Goal: Task Accomplishment & Management: Manage account settings

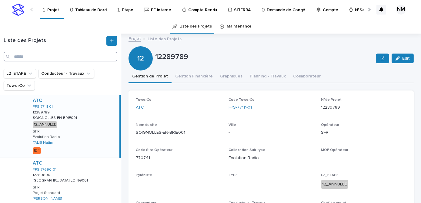
click at [22, 58] on input "Search" at bounding box center [61, 57] width 114 height 10
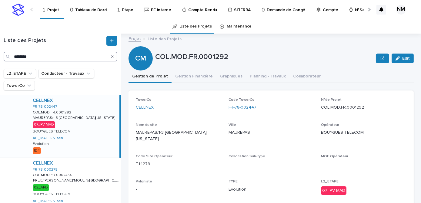
type input "********"
click at [84, 125] on div "CELLNEX FR-78-002447 COL.MOD.FR.0001292 COL.MOD.FR.0001292 MAUREPAS/1-3 SQUARE …" at bounding box center [74, 126] width 92 height 62
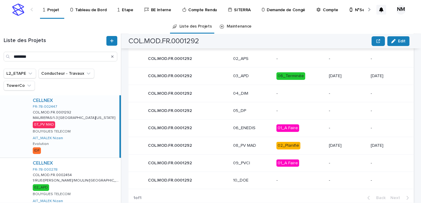
scroll to position [327, 0]
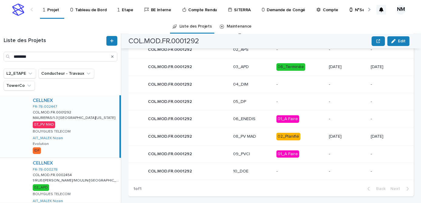
click at [302, 133] on p "02_Planifié" at bounding box center [300, 137] width 48 height 8
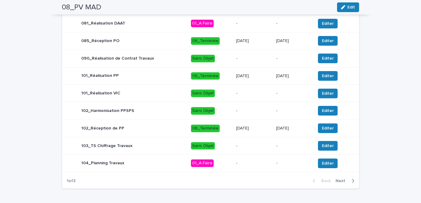
scroll to position [312, 0]
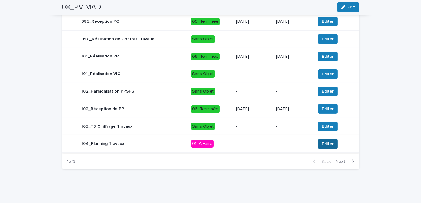
click at [324, 141] on span "Editer" at bounding box center [328, 144] width 12 height 6
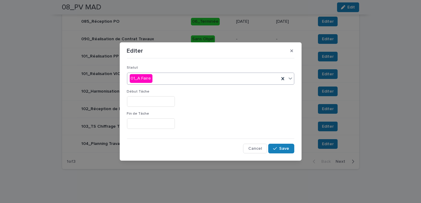
click at [164, 78] on div "01_A Faire" at bounding box center [203, 79] width 152 height 10
click at [291, 52] on icon "button" at bounding box center [291, 51] width 3 height 3
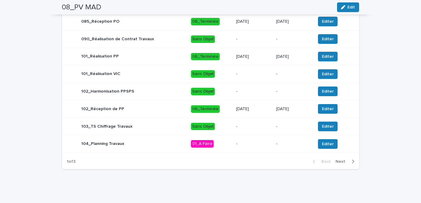
click at [352, 159] on icon "button" at bounding box center [353, 161] width 3 height 5
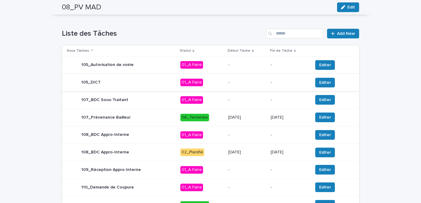
scroll to position [0, 0]
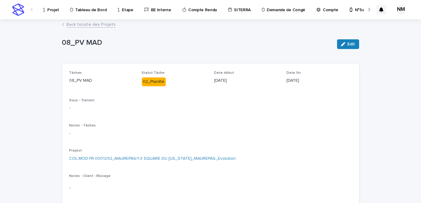
click at [53, 9] on p "Projet" at bounding box center [53, 6] width 12 height 13
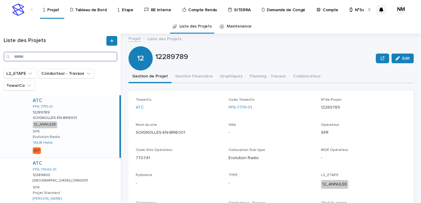
click at [43, 57] on input "Search" at bounding box center [61, 57] width 114 height 10
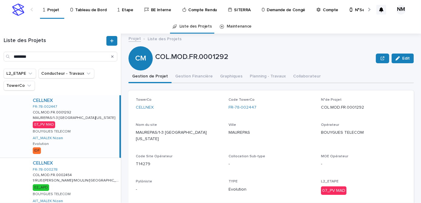
click at [89, 139] on div "CELLNEX FR-78-002447 COL.MOD.FR.0001292 COL.MOD.FR.0001292 MAUREPAS/1-3 SQUARE …" at bounding box center [74, 126] width 92 height 62
click at [38, 58] on input "********" at bounding box center [61, 57] width 114 height 10
type input "*"
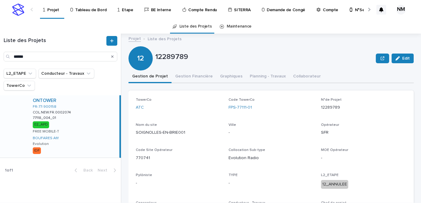
click at [104, 116] on div "ONTOWER FR-77-900158 COL.NEW.FR.0002074 COL.NEW.FR.0002074 77118_004_01 77118_0…" at bounding box center [74, 126] width 92 height 62
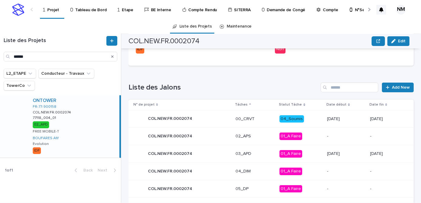
scroll to position [232, 0]
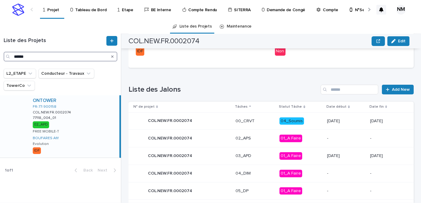
click at [41, 53] on input "******" at bounding box center [61, 57] width 114 height 10
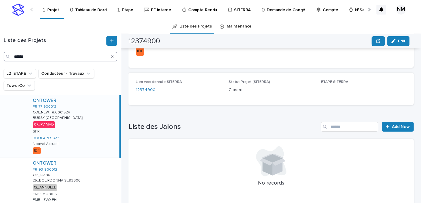
type input "******"
click at [103, 132] on div "ONTOWER FR-77-900012 COL.NEW.FR.0001524 COL.NEW.FR.0001524 BUSSY ST GEORGES EIF…" at bounding box center [74, 126] width 92 height 62
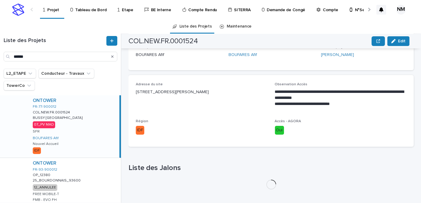
click at [236, 139] on div "**********" at bounding box center [271, 111] width 285 height 72
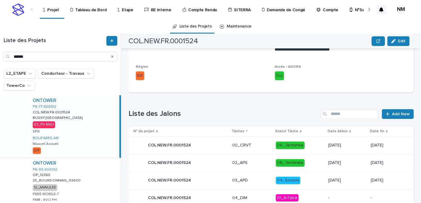
scroll to position [268, 0]
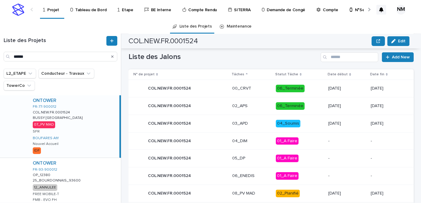
click at [307, 128] on div "04_Soumis" at bounding box center [300, 124] width 48 height 12
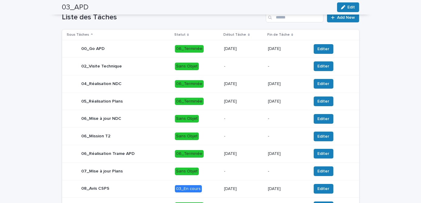
scroll to position [275, 0]
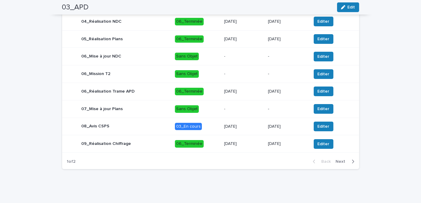
click at [356, 161] on button "Next" at bounding box center [346, 161] width 26 height 5
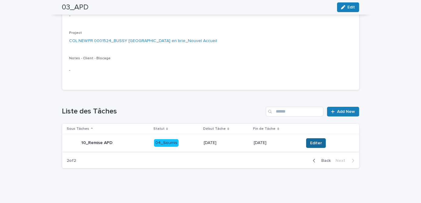
click at [312, 142] on span "Editer" at bounding box center [316, 143] width 12 height 6
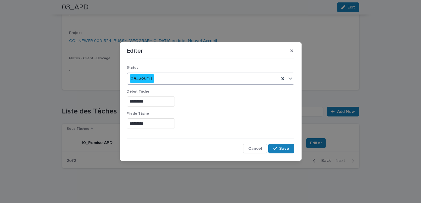
click at [179, 78] on div "04_Soumis" at bounding box center [203, 79] width 152 height 10
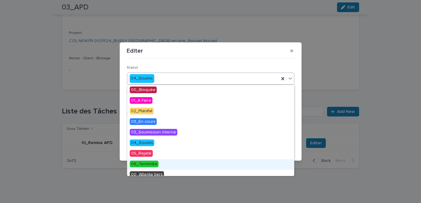
click at [159, 162] on div "06_Terminée" at bounding box center [210, 164] width 167 height 11
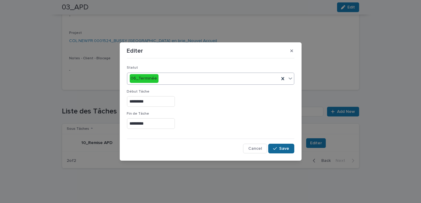
click at [279, 148] on div "button" at bounding box center [276, 149] width 6 height 4
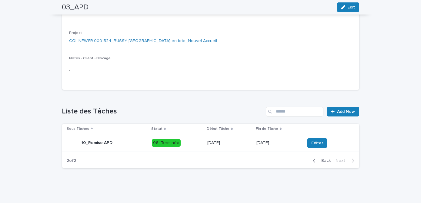
scroll to position [0, 0]
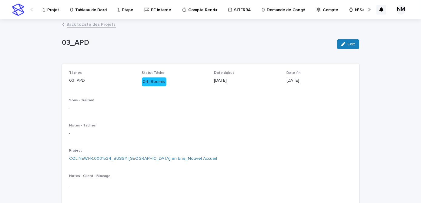
click at [68, 24] on link "Back to Liste des Projets" at bounding box center [91, 24] width 49 height 7
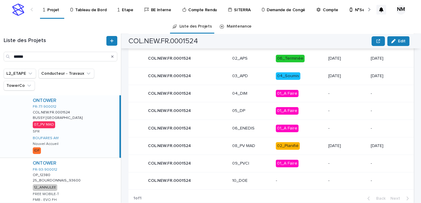
scroll to position [317, 0]
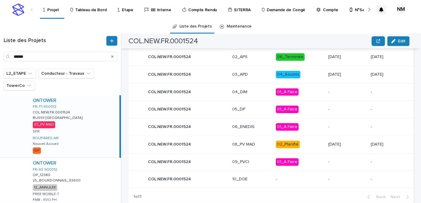
click at [314, 137] on td "02_Planifié" at bounding box center [299, 145] width 52 height 18
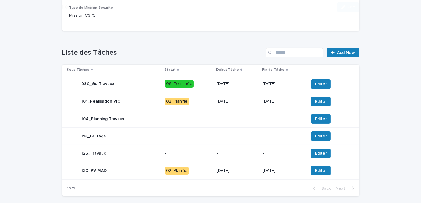
scroll to position [233, 0]
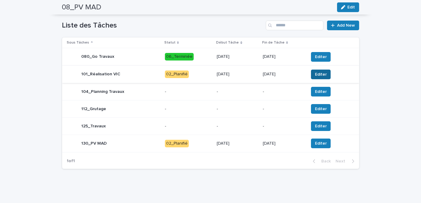
click at [318, 75] on span "Editer" at bounding box center [321, 75] width 12 height 6
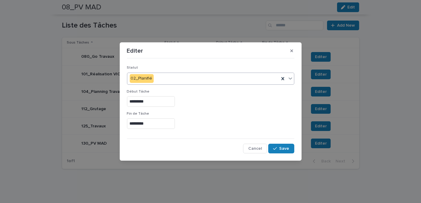
click at [173, 80] on div "02_Planifié" at bounding box center [203, 79] width 152 height 10
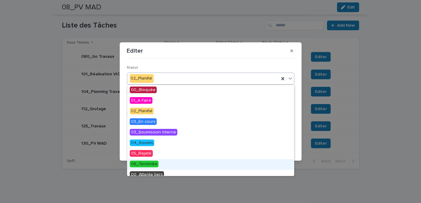
click at [155, 162] on span "06_Terminée" at bounding box center [144, 164] width 29 height 7
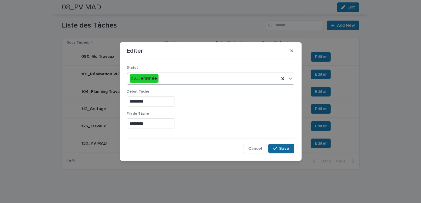
click at [285, 147] on span "Save" at bounding box center [284, 149] width 10 height 4
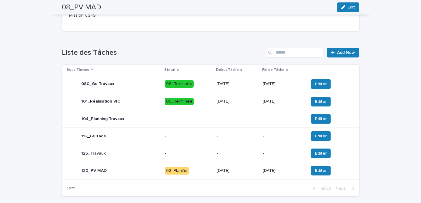
scroll to position [205, 0]
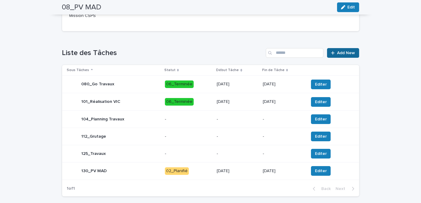
click at [337, 56] on link "Add New" at bounding box center [343, 53] width 32 height 10
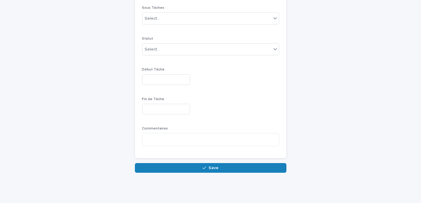
scroll to position [55, 0]
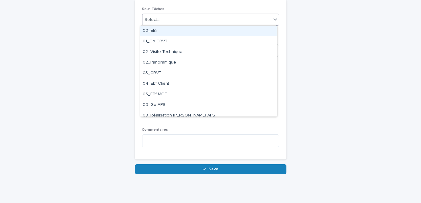
click at [202, 17] on div "Select..." at bounding box center [206, 20] width 129 height 10
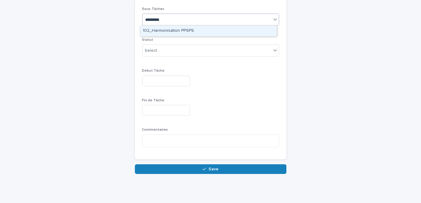
type input "**********"
click at [196, 30] on div "102_Harmonisation PPSPS" at bounding box center [208, 31] width 136 height 11
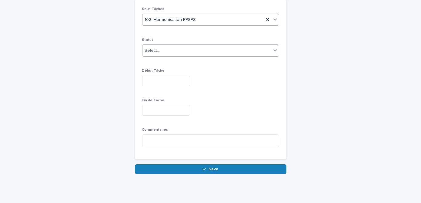
click at [187, 48] on div "Select..." at bounding box center [206, 51] width 129 height 10
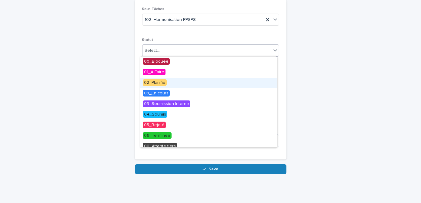
click at [164, 83] on span "02_Planifié" at bounding box center [155, 82] width 24 height 7
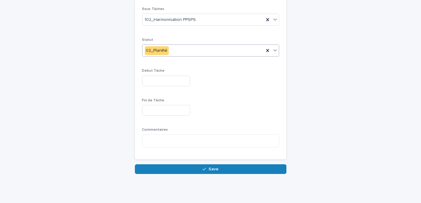
click at [164, 81] on input "text" at bounding box center [166, 81] width 48 height 11
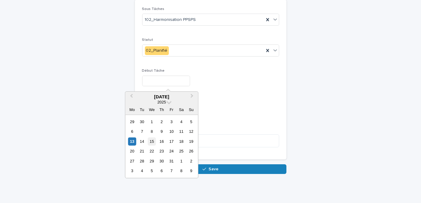
click at [154, 140] on div "15" at bounding box center [152, 142] width 8 height 8
type input "**********"
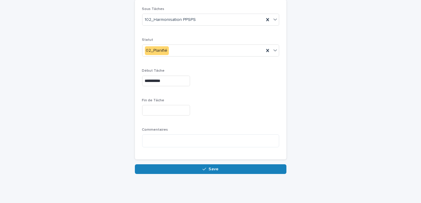
click at [160, 113] on input "text" at bounding box center [166, 110] width 48 height 11
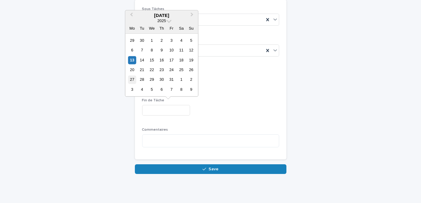
click at [133, 80] on div "27" at bounding box center [132, 80] width 8 height 8
type input "**********"
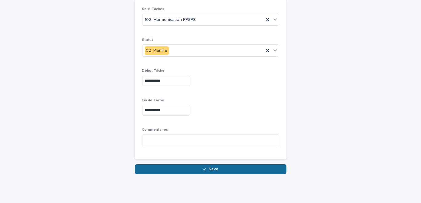
click at [186, 166] on button "Save" at bounding box center [211, 170] width 152 height 10
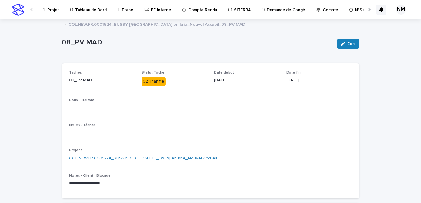
click at [53, 8] on p "Projet" at bounding box center [53, 6] width 12 height 13
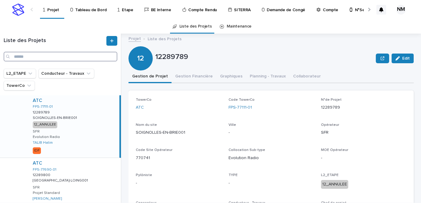
click at [35, 57] on input "Search" at bounding box center [61, 57] width 114 height 10
paste input "**********"
click at [35, 57] on input "**********" at bounding box center [61, 57] width 114 height 10
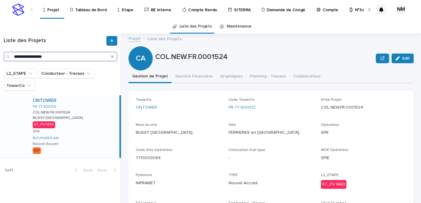
type input "**********"
click at [88, 128] on div "ONTOWER FR-77-900012 COL.NEW.FR.0001524 COL.NEW.FR.0001524 BUSSY ST GEORGES EIF…" at bounding box center [74, 126] width 92 height 62
click at [199, 80] on button "Gestion Financière" at bounding box center [194, 77] width 45 height 13
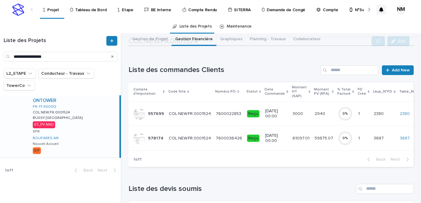
scroll to position [45, 0]
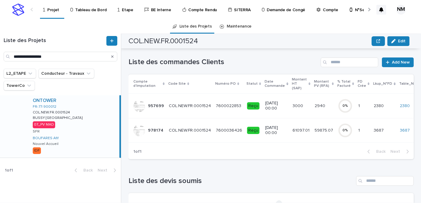
click at [312, 131] on td "59875.07 59875.07" at bounding box center [323, 130] width 23 height 25
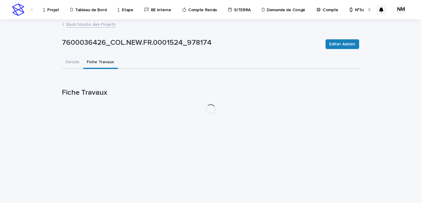
click at [96, 62] on button "Fiche Travaux" at bounding box center [100, 62] width 35 height 13
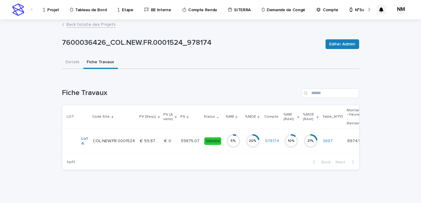
click at [186, 144] on div "59875.07 59875.07" at bounding box center [190, 141] width 18 height 10
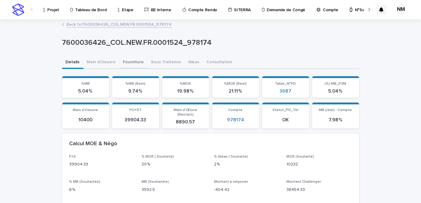
click at [125, 65] on button "Fourniture" at bounding box center [133, 62] width 28 height 13
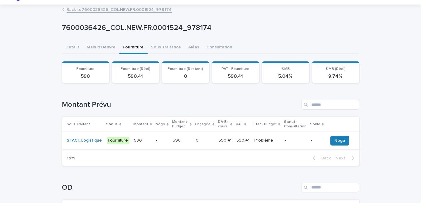
scroll to position [23, 0]
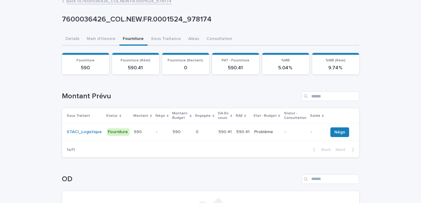
click at [252, 136] on td "Problème Problème" at bounding box center [267, 133] width 30 height 18
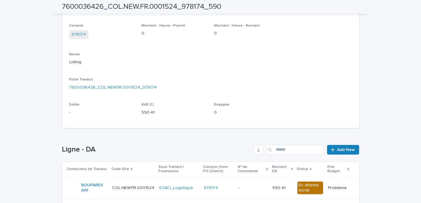
scroll to position [146, 0]
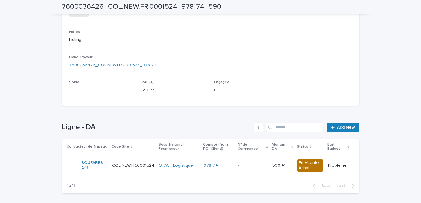
click at [248, 165] on p at bounding box center [252, 165] width 29 height 5
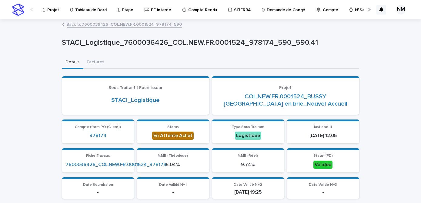
click at [75, 25] on link "Back to 7600036426_COL.NEW.FR.0001524_978174_590" at bounding box center [124, 24] width 115 height 7
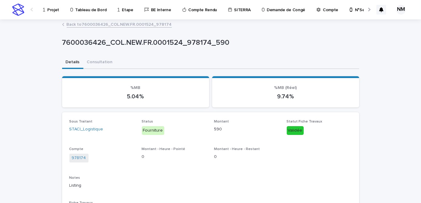
click at [94, 24] on link "Back to 7600036426_COL.NEW.FR.0001524_978174" at bounding box center [119, 24] width 105 height 7
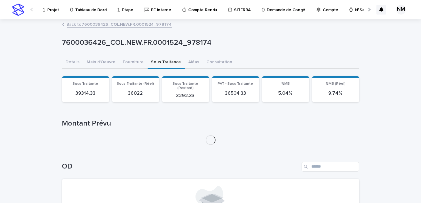
click at [164, 62] on button "Sous Traitance" at bounding box center [166, 62] width 37 height 13
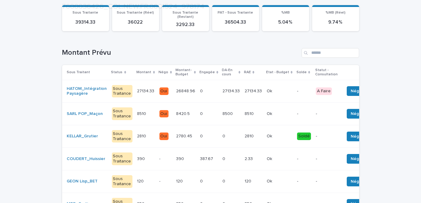
scroll to position [72, 0]
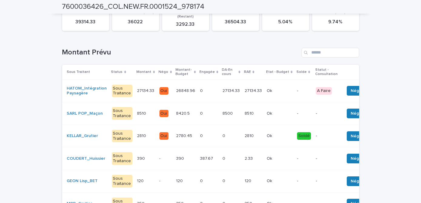
click at [272, 88] on p at bounding box center [279, 90] width 25 height 5
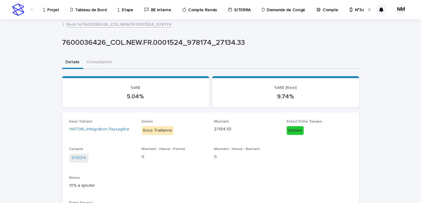
click at [67, 22] on link "Back to 7600036426_COL.NEW.FR.0001524_978174" at bounding box center [119, 24] width 105 height 7
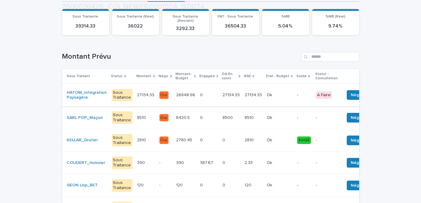
scroll to position [79, 0]
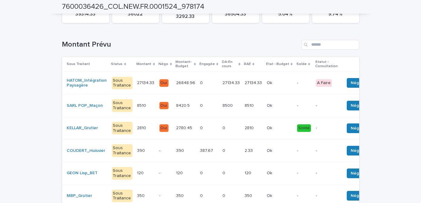
click at [276, 103] on p at bounding box center [279, 105] width 25 height 5
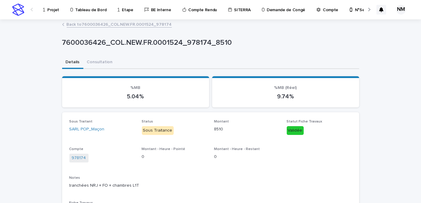
click at [85, 21] on link "Back to 7600036426_COL.NEW.FR.0001524_978174" at bounding box center [119, 24] width 105 height 7
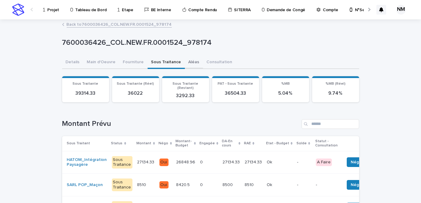
click at [185, 64] on button "Aléas" at bounding box center [194, 62] width 18 height 13
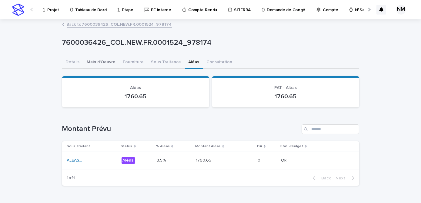
click at [96, 62] on button "Main d'Oeuvre" at bounding box center [101, 62] width 36 height 13
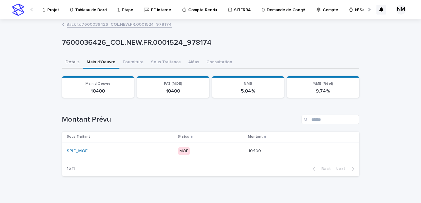
click at [63, 60] on button "Details" at bounding box center [72, 62] width 21 height 13
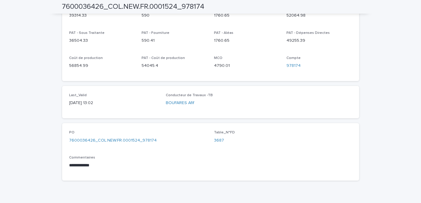
scroll to position [308, 0]
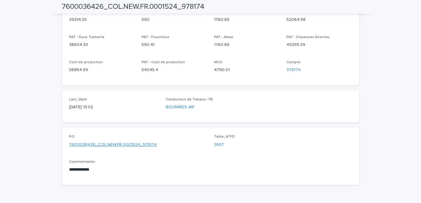
click at [112, 142] on link "7600036426_COL.NEW.FR.0001524_978174" at bounding box center [113, 145] width 88 height 6
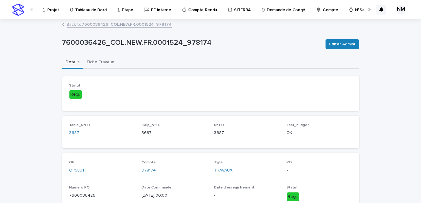
click at [97, 65] on button "Fiche Travaux" at bounding box center [100, 62] width 35 height 13
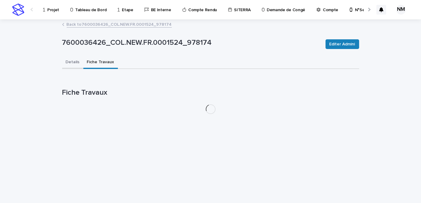
click at [75, 59] on button "Details" at bounding box center [72, 62] width 21 height 13
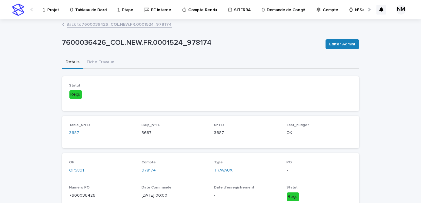
click at [73, 19] on div "Projet Tableau de Bord Etape BE Interne Compte Rendu SITERRA Demande de Congé C…" at bounding box center [200, 9] width 346 height 19
click at [73, 25] on link "Back to 7600036426_COL.NEW.FR.0001524_978174" at bounding box center [119, 24] width 105 height 7
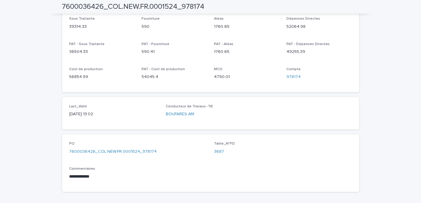
scroll to position [304, 0]
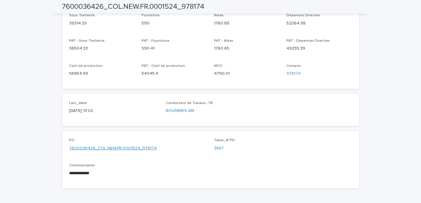
click at [121, 145] on link "7600036426_COL.NEW.FR.0001524_978174" at bounding box center [113, 148] width 88 height 6
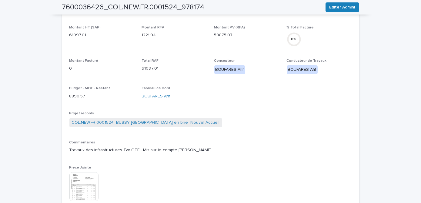
scroll to position [182, 0]
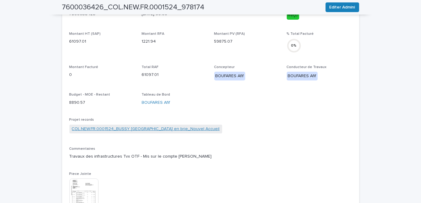
click at [154, 131] on link "COL.NEW.FR.0001524_BUSSY ST GEORGES EIFFEL_FERRIERES en brie_Nouvel Accueil" at bounding box center [146, 129] width 148 height 6
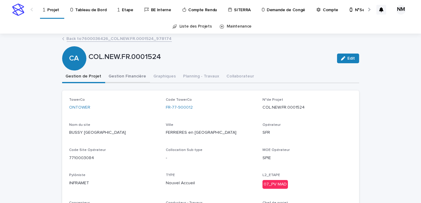
click at [124, 77] on button "Gestion Financière" at bounding box center [127, 77] width 45 height 13
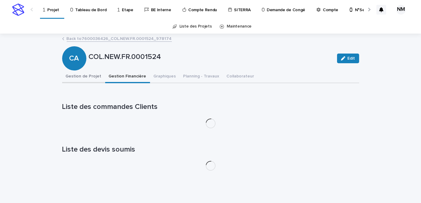
click at [86, 77] on button "Gestion de Projet" at bounding box center [83, 77] width 43 height 13
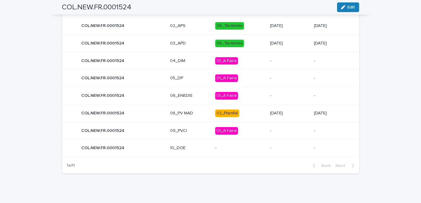
scroll to position [348, 0]
click at [245, 113] on p "02_Planifié" at bounding box center [240, 113] width 50 height 8
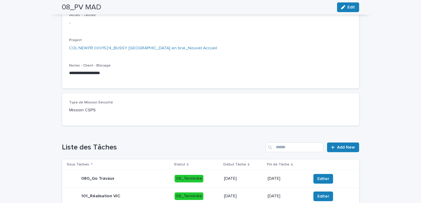
scroll to position [219, 0]
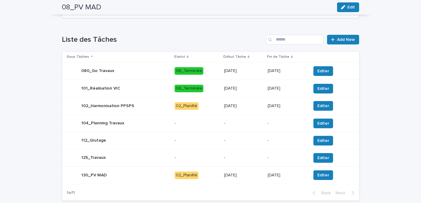
click at [248, 109] on div "15/10/2025" at bounding box center [243, 106] width 39 height 10
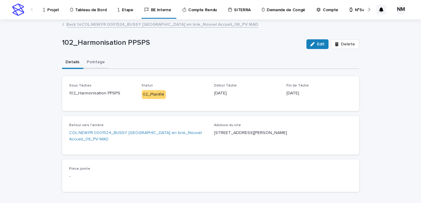
click at [90, 61] on button "Pointage" at bounding box center [95, 62] width 25 height 13
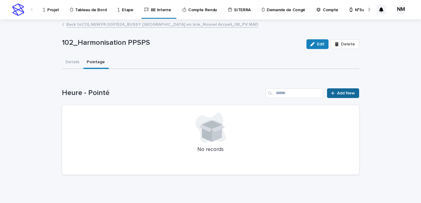
click at [349, 92] on span "Add New" at bounding box center [346, 93] width 18 height 4
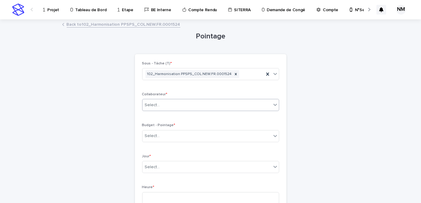
click at [189, 103] on div "Select..." at bounding box center [206, 105] width 129 height 10
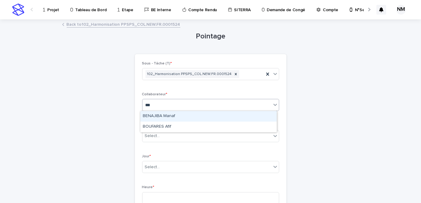
type input "****"
click at [173, 117] on div "BOUFARES Afif" at bounding box center [208, 116] width 136 height 11
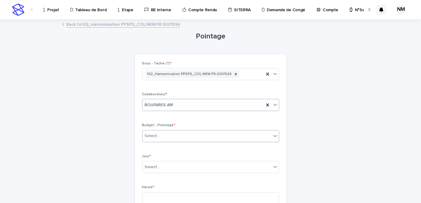
click at [164, 136] on div "Select..." at bounding box center [206, 136] width 129 height 10
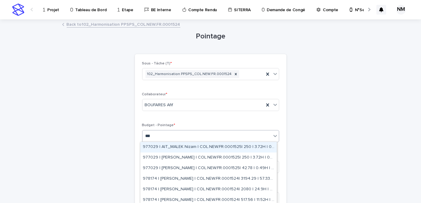
type input "****"
click at [185, 149] on div "978174 | BOUFARES Afif | COL.NEW.FR.0001524| 3194.29 | 57.33H | 07_PV MAD" at bounding box center [208, 147] width 136 height 11
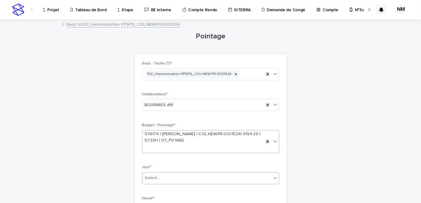
click at [175, 177] on div "Select..." at bounding box center [206, 178] width 129 height 10
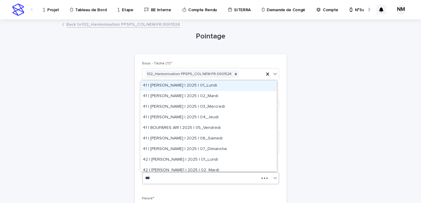
type input "****"
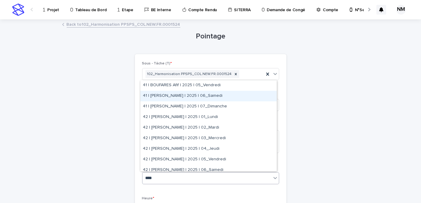
scroll to position [43, 0]
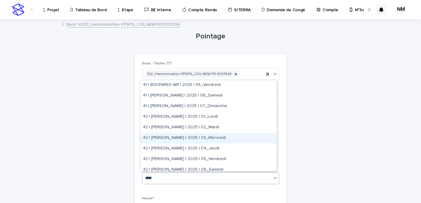
click at [199, 139] on div "42 | BOUFARES Afif | 2025 | 03_Mercredi" at bounding box center [208, 138] width 136 height 11
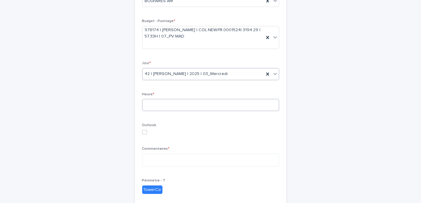
scroll to position [104, 0]
click at [160, 101] on input at bounding box center [210, 105] width 137 height 12
type input "*"
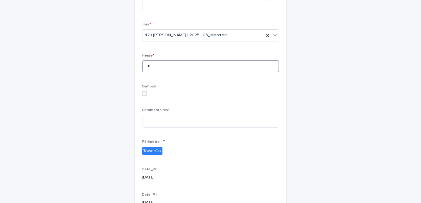
scroll to position [145, 0]
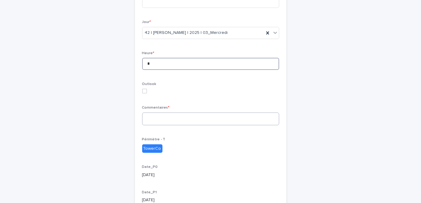
type input "*"
click at [155, 118] on textarea at bounding box center [210, 119] width 137 height 13
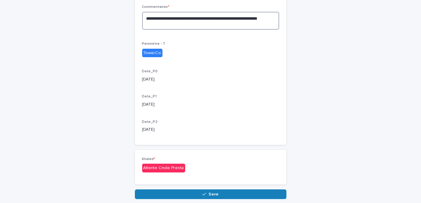
scroll to position [247, 0]
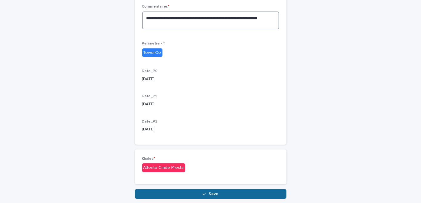
type textarea "**********"
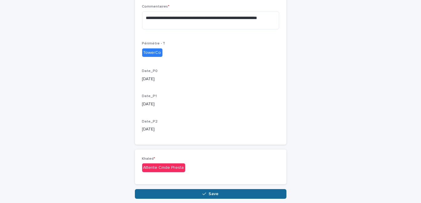
click at [194, 190] on button "Save" at bounding box center [211, 194] width 152 height 10
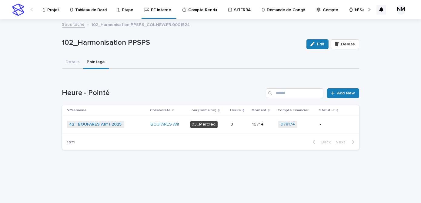
click at [330, 125] on p "-" at bounding box center [331, 124] width 22 height 5
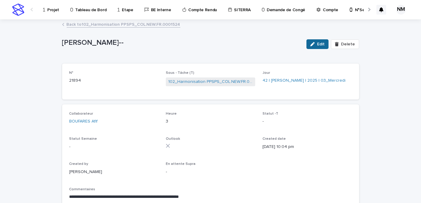
click at [319, 45] on span "Edit" at bounding box center [321, 44] width 8 height 4
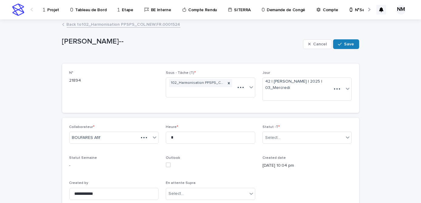
type textarea "**********"
click at [275, 133] on div "Select..." at bounding box center [303, 138] width 81 height 10
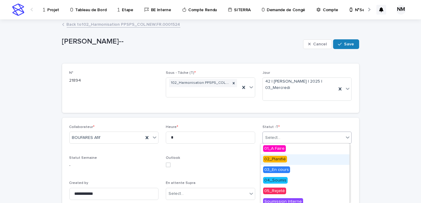
click at [272, 157] on span "02_Planifié" at bounding box center [275, 159] width 24 height 7
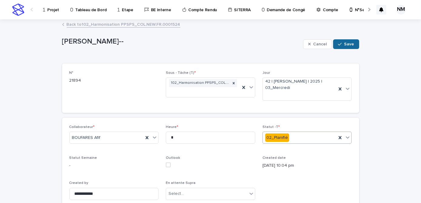
click at [347, 48] on button "Save" at bounding box center [346, 44] width 26 height 10
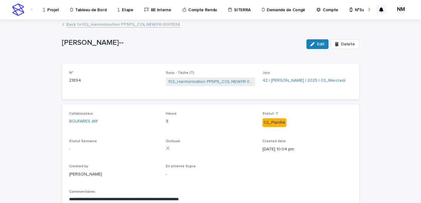
click at [109, 24] on link "Back to 102_Harmonisation PPSPS_COL.NEW.FR.0001524" at bounding box center [124, 24] width 114 height 7
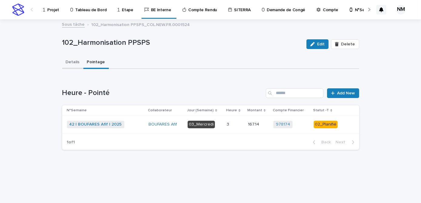
click at [71, 61] on button "Details" at bounding box center [72, 62] width 21 height 13
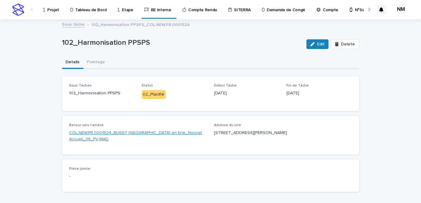
click at [137, 130] on link "COL.NEW.FR.0001524_BUSSY ST GEORGES EIFFEL_FERRIERES en brie_Nouvel Accueil_08_…" at bounding box center [138, 136] width 138 height 13
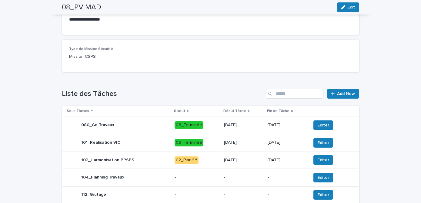
scroll to position [250, 0]
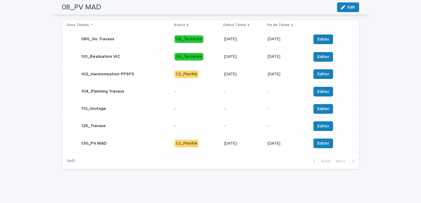
click at [325, 17] on div "Liste des Tâches Add New Sous Tâches Statut Début Tâche Fin de Tâche 080_Go Tra…" at bounding box center [210, 86] width 297 height 166
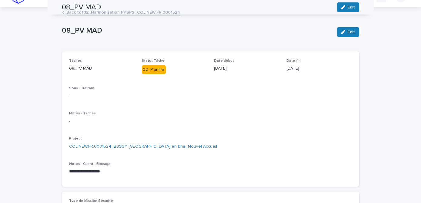
scroll to position [0, 0]
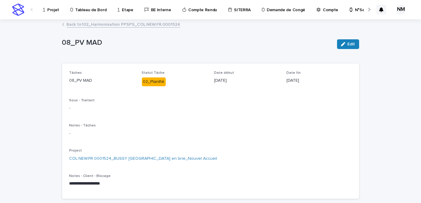
click at [49, 10] on p "Projet" at bounding box center [53, 6] width 12 height 13
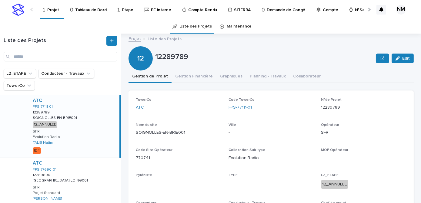
click at [37, 62] on div "Liste des Projets" at bounding box center [60, 51] width 121 height 35
click at [37, 59] on input "Search" at bounding box center [61, 57] width 114 height 10
paste input "**********"
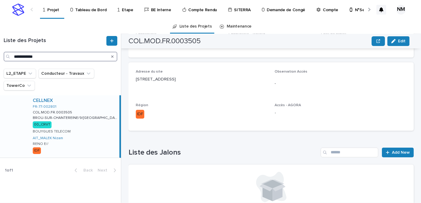
scroll to position [213, 0]
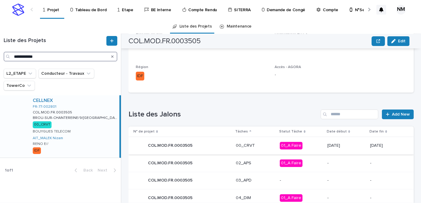
type input "**********"
click at [309, 142] on p "01_A Faire" at bounding box center [301, 146] width 43 height 8
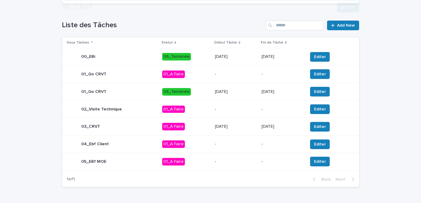
scroll to position [222, 0]
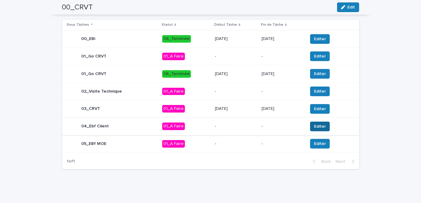
click at [317, 128] on span "Editer" at bounding box center [320, 127] width 12 height 6
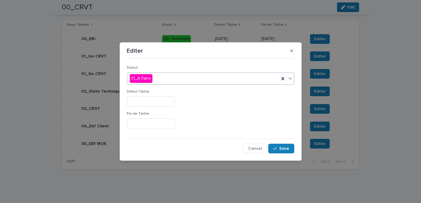
click at [177, 78] on div "01_A Faire" at bounding box center [203, 79] width 152 height 10
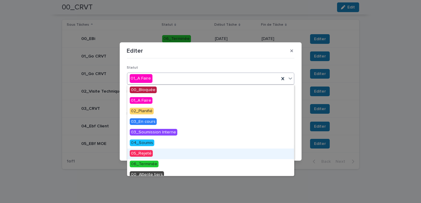
scroll to position [25, 0]
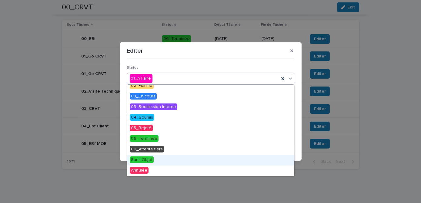
click at [141, 163] on span "Sans Objet" at bounding box center [142, 160] width 24 height 7
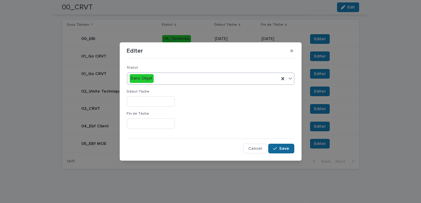
click at [283, 148] on span "Save" at bounding box center [284, 149] width 10 height 4
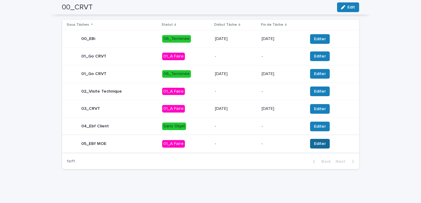
click at [320, 142] on span "Editer" at bounding box center [320, 144] width 12 height 6
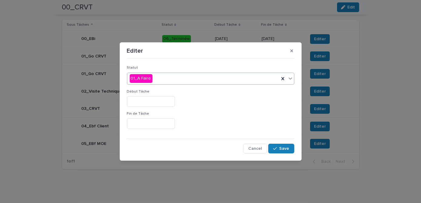
click at [173, 77] on div "01_A Faire" at bounding box center [203, 79] width 152 height 10
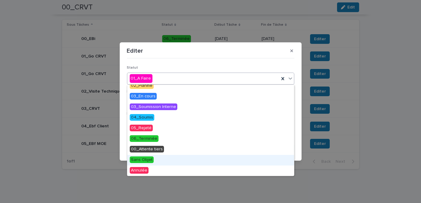
click at [147, 159] on span "Sans Objet" at bounding box center [142, 160] width 24 height 7
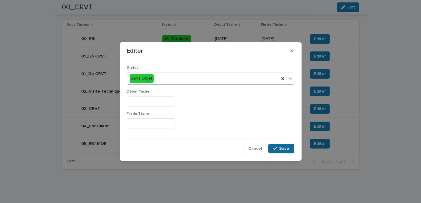
click at [276, 151] on button "Save" at bounding box center [281, 149] width 26 height 10
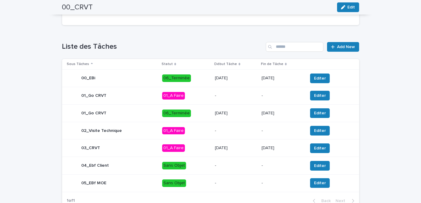
scroll to position [184, 0]
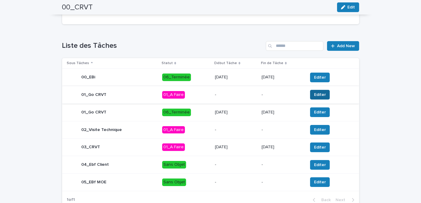
click at [321, 95] on span "Editer" at bounding box center [320, 95] width 12 height 6
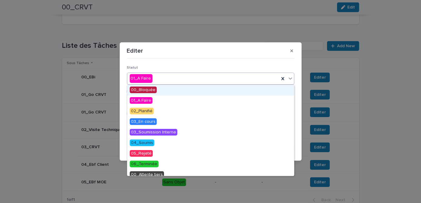
click at [159, 81] on div "01_A Faire" at bounding box center [203, 79] width 152 height 10
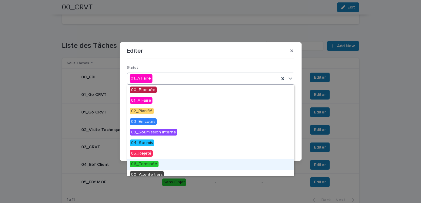
click at [162, 165] on div "06_Terminée" at bounding box center [210, 164] width 167 height 11
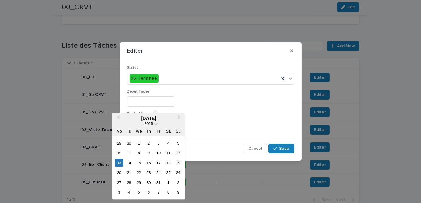
click at [156, 102] on input "text" at bounding box center [151, 101] width 48 height 11
type input "*********"
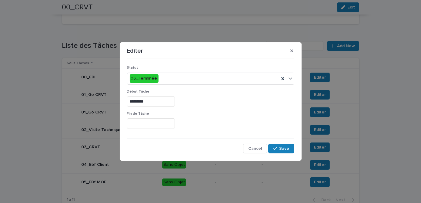
click at [207, 112] on p "Fin de Tâche" at bounding box center [210, 114] width 167 height 4
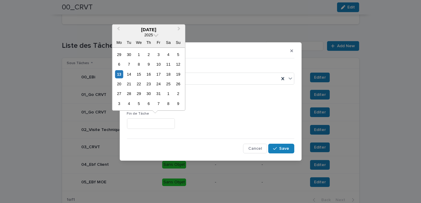
click at [152, 127] on input "text" at bounding box center [151, 124] width 48 height 11
type input "*********"
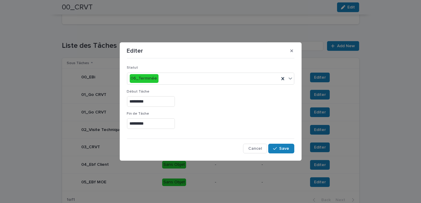
click at [216, 120] on div "*********" at bounding box center [210, 124] width 167 height 11
click at [281, 147] on span "Save" at bounding box center [284, 149] width 10 height 4
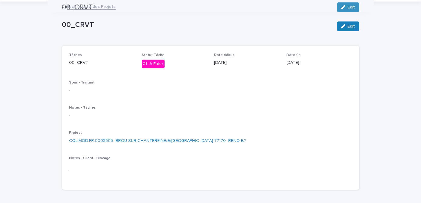
scroll to position [0, 0]
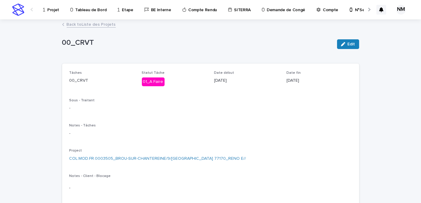
click at [54, 8] on p "Projet" at bounding box center [53, 6] width 12 height 13
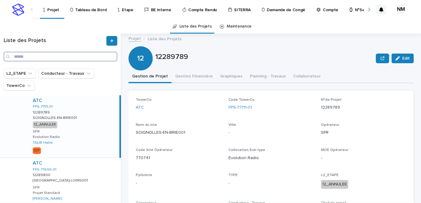
click at [39, 56] on input "Search" at bounding box center [61, 57] width 114 height 10
click at [18, 36] on div "Liste des Projets" at bounding box center [61, 41] width 114 height 10
click at [28, 58] on input "Search" at bounding box center [61, 57] width 114 height 10
click at [0, 36] on html "Projet Tableau de Bord Etape BE Interne Compte Rendu SITERRA Demande de Congé C…" at bounding box center [210, 101] width 421 height 203
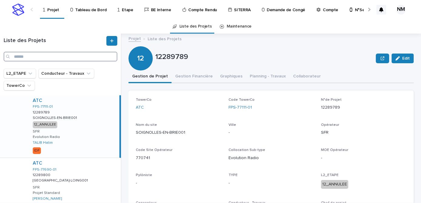
click at [28, 58] on input "Search" at bounding box center [61, 57] width 114 height 10
paste input "**********"
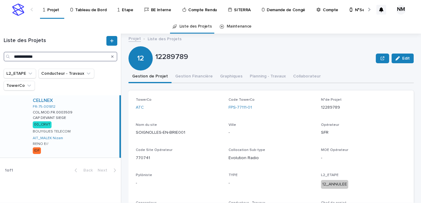
type input "**********"
click at [110, 151] on div "CELLNEX FR-75-001812 COL.MOD.FR.0003509 COL.MOD.FR.0003509 CAP DEVANT SIEGE CAP…" at bounding box center [74, 126] width 92 height 62
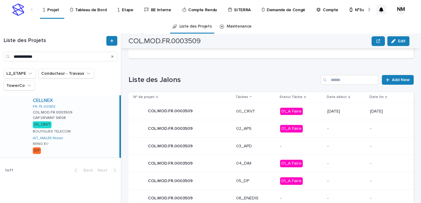
scroll to position [240, 0]
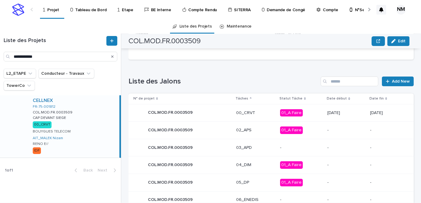
click at [308, 110] on p "01_A Faire" at bounding box center [301, 113] width 43 height 8
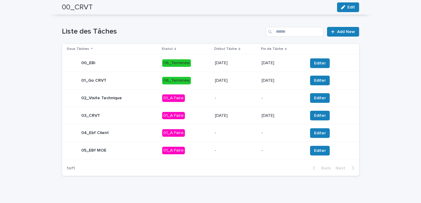
scroll to position [203, 0]
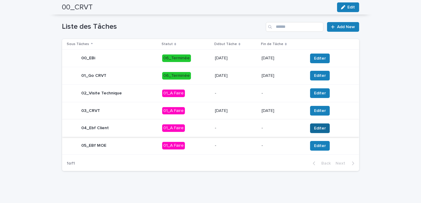
click at [318, 130] on span "Editer" at bounding box center [320, 128] width 12 height 6
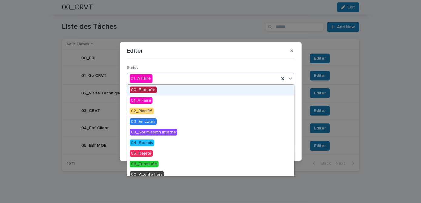
click at [180, 82] on div "01_A Faire" at bounding box center [203, 79] width 152 height 10
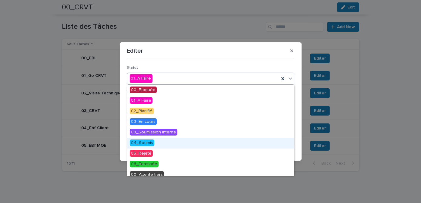
scroll to position [25, 0]
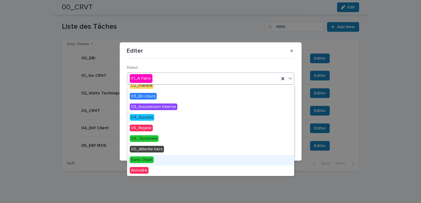
click at [144, 163] on span "Sans Objet" at bounding box center [142, 160] width 24 height 7
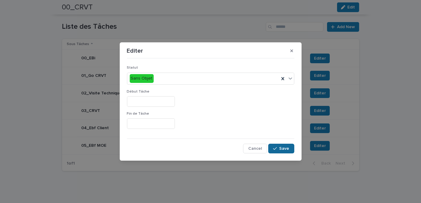
click at [284, 145] on button "Save" at bounding box center [281, 149] width 26 height 10
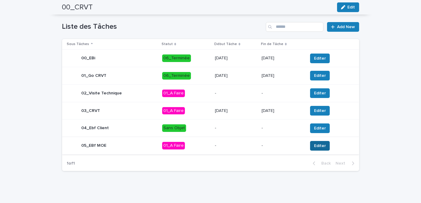
click at [314, 145] on span "Editer" at bounding box center [320, 146] width 12 height 6
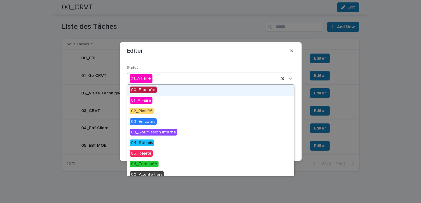
click at [182, 81] on div "01_A Faire" at bounding box center [203, 79] width 152 height 10
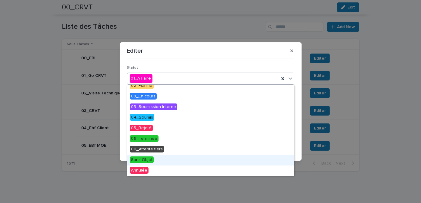
click at [161, 158] on div "Sans Objet" at bounding box center [210, 160] width 167 height 11
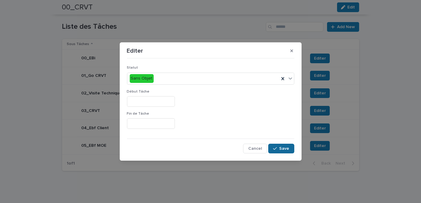
click at [281, 145] on button "Save" at bounding box center [281, 149] width 26 height 10
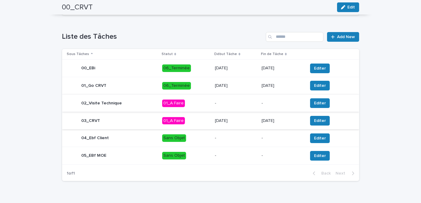
scroll to position [205, 0]
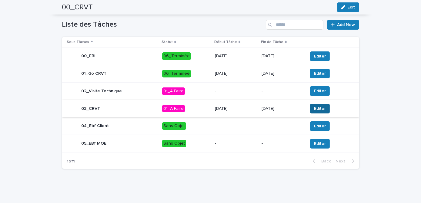
click at [316, 105] on button "Editer" at bounding box center [320, 109] width 20 height 10
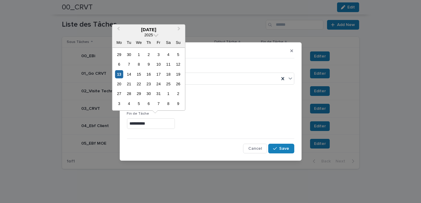
click at [134, 123] on input "**********" at bounding box center [151, 124] width 48 height 11
type input "**********"
click at [231, 112] on p "Fin de Tâche" at bounding box center [210, 114] width 167 height 4
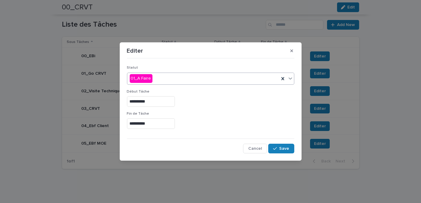
click at [192, 80] on div "01_A Faire" at bounding box center [203, 79] width 152 height 10
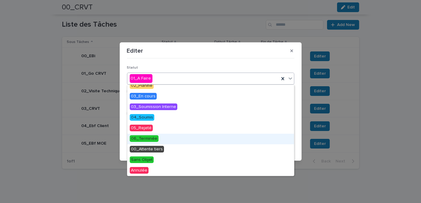
scroll to position [0, 0]
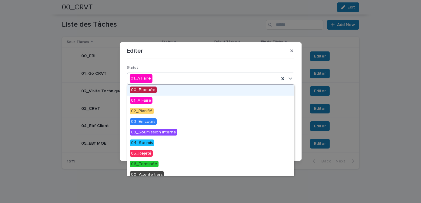
click at [151, 91] on span "00_Bloquée" at bounding box center [143, 90] width 27 height 7
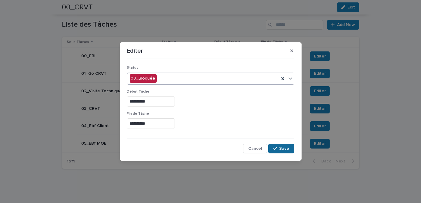
click at [281, 148] on span "Save" at bounding box center [284, 149] width 10 height 4
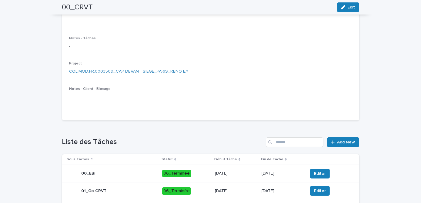
scroll to position [84, 0]
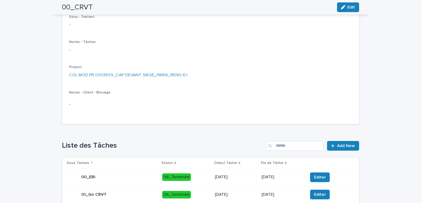
click at [347, 15] on p "Sous - Traitant" at bounding box center [210, 17] width 282 height 4
drag, startPoint x: 349, startPoint y: 9, endPoint x: 210, endPoint y: 105, distance: 168.4
click at [210, 105] on p "-" at bounding box center [210, 105] width 282 height 6
click at [348, 6] on span "Edit" at bounding box center [352, 7] width 8 height 4
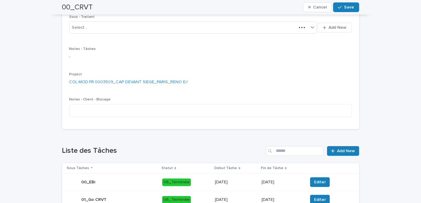
scroll to position [86, 0]
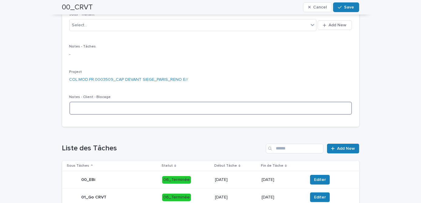
click at [84, 111] on textarea at bounding box center [210, 108] width 282 height 13
type textarea "**********"
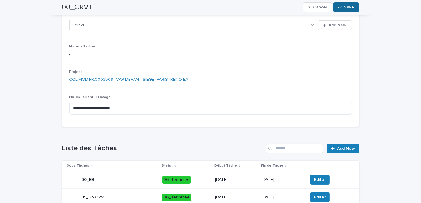
click at [340, 8] on icon "button" at bounding box center [340, 7] width 4 height 4
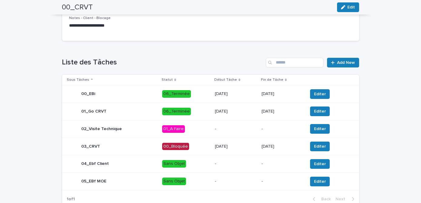
scroll to position [196, 0]
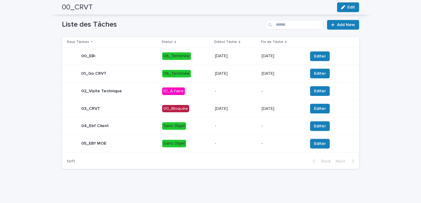
click at [246, 106] on p "13/10/2025" at bounding box center [236, 108] width 42 height 5
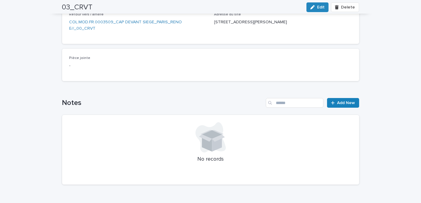
scroll to position [121, 0]
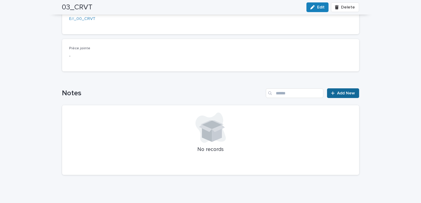
click at [342, 91] on span "Add New" at bounding box center [346, 93] width 18 height 4
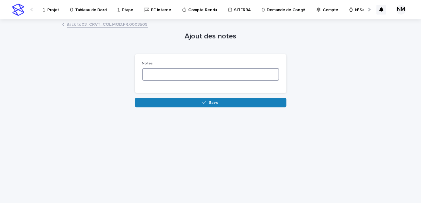
click at [148, 72] on textarea at bounding box center [210, 74] width 137 height 13
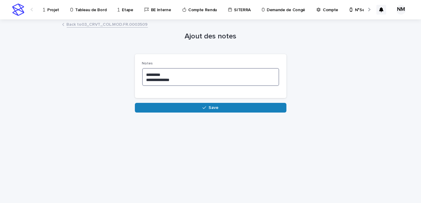
click at [153, 80] on textarea "**********" at bounding box center [210, 77] width 137 height 18
type textarea "**********"
click at [153, 80] on textarea "**********" at bounding box center [210, 77] width 137 height 18
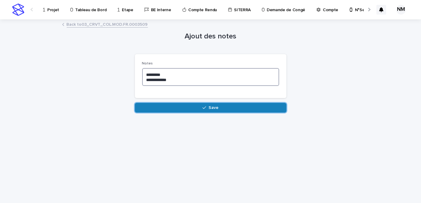
click at [150, 78] on textarea "**********" at bounding box center [210, 77] width 137 height 18
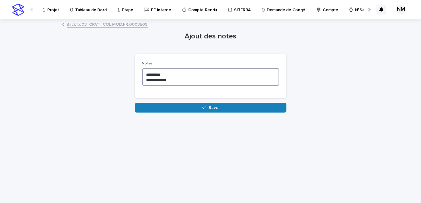
click at [150, 78] on textarea "**********" at bounding box center [210, 77] width 137 height 18
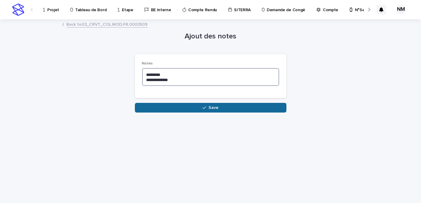
type textarea "**********"
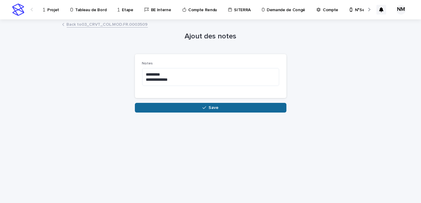
click at [183, 105] on button "Save" at bounding box center [211, 108] width 152 height 10
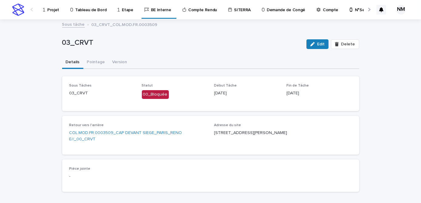
click at [52, 8] on p "Projet" at bounding box center [53, 6] width 12 height 13
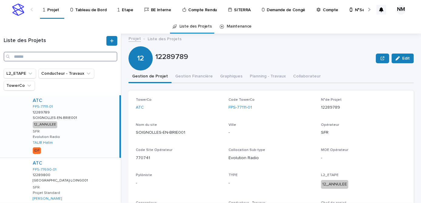
click at [46, 56] on input "Search" at bounding box center [61, 57] width 114 height 10
paste input "******"
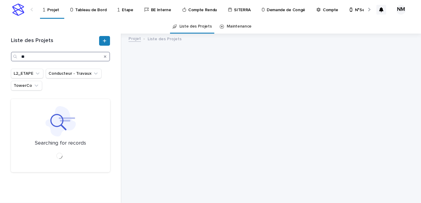
type input "*"
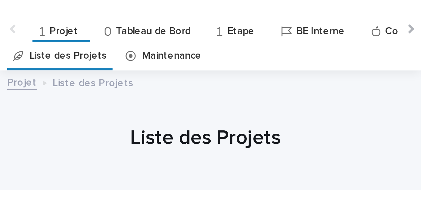
scroll to position [23, 0]
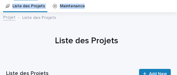
click at [145, 0] on html "NM Projet Tableau de Bord Etape BE Interne Compte Rendu SITERRA Demande de Cong…" at bounding box center [88, 37] width 177 height 75
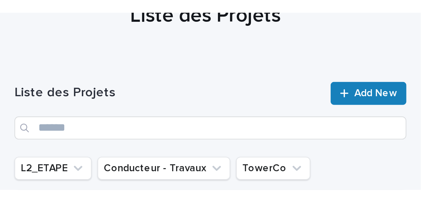
scroll to position [63, 0]
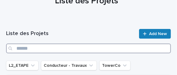
click at [33, 47] on input "Search" at bounding box center [88, 48] width 165 height 10
type input "**********"
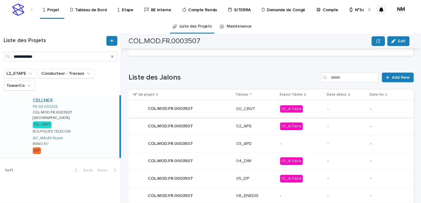
scroll to position [244, 0]
click at [319, 108] on p "01_A Faire" at bounding box center [301, 109] width 43 height 8
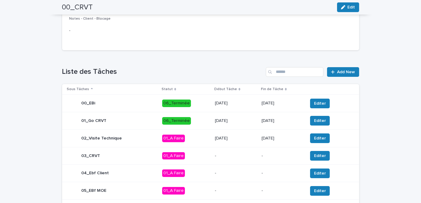
scroll to position [205, 0]
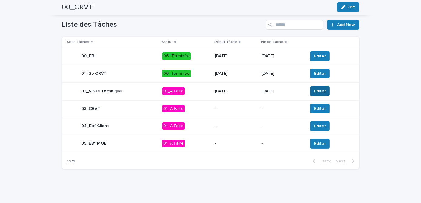
click at [321, 89] on span "Editer" at bounding box center [320, 91] width 12 height 6
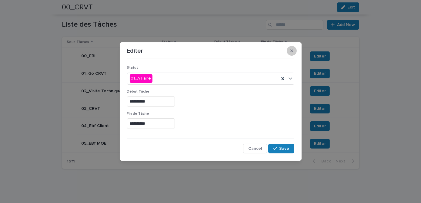
click at [292, 50] on icon "button" at bounding box center [291, 51] width 3 height 4
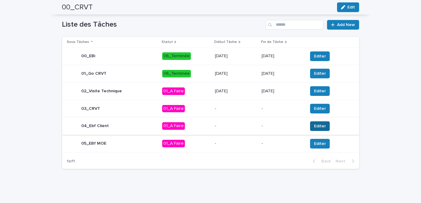
click at [316, 127] on span "Editer" at bounding box center [320, 126] width 12 height 6
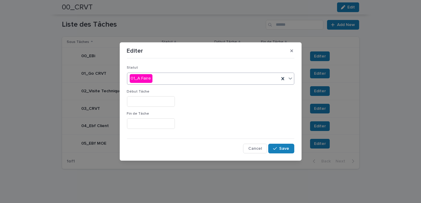
click at [168, 78] on div "01_A Faire" at bounding box center [203, 79] width 152 height 10
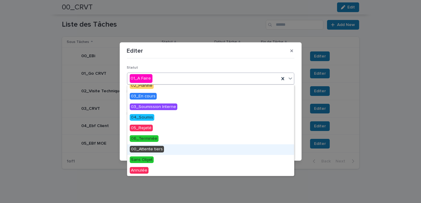
scroll to position [25, 0]
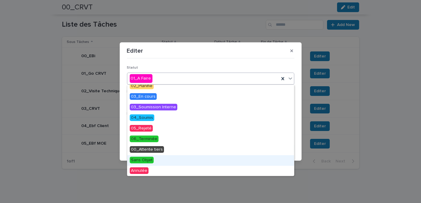
click at [143, 162] on span "Sans Objet" at bounding box center [142, 160] width 24 height 7
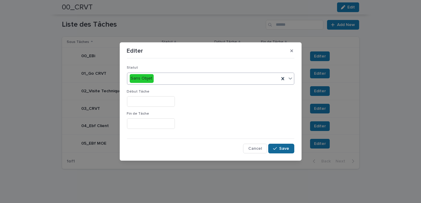
click at [285, 146] on button "Save" at bounding box center [281, 149] width 26 height 10
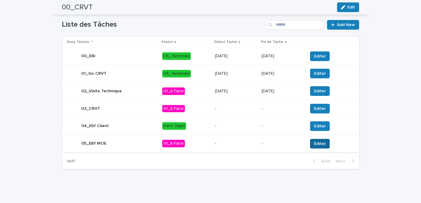
click at [319, 142] on span "Editer" at bounding box center [320, 144] width 12 height 6
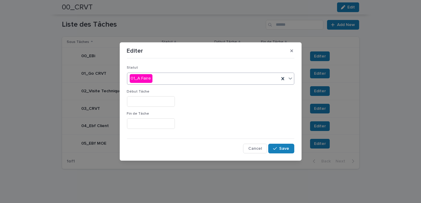
click at [176, 75] on div "01_A Faire" at bounding box center [203, 79] width 152 height 10
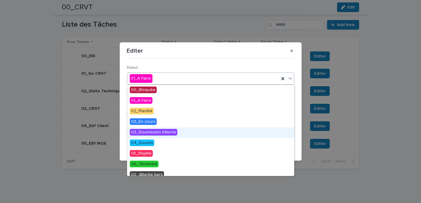
scroll to position [25, 0]
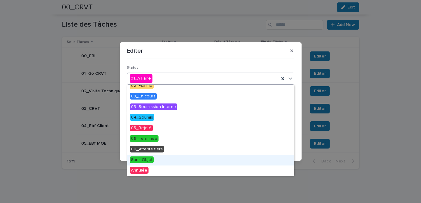
click at [143, 161] on span "Sans Objet" at bounding box center [142, 160] width 24 height 7
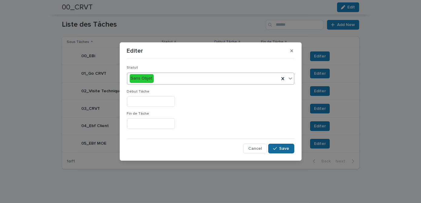
click at [278, 149] on div "button" at bounding box center [276, 149] width 6 height 4
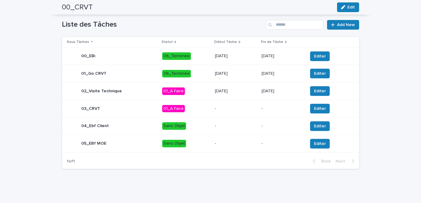
click at [243, 92] on p "[DATE]" at bounding box center [236, 91] width 42 height 5
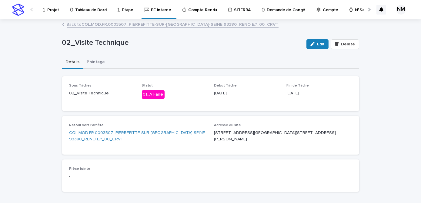
click at [95, 61] on button "Pointage" at bounding box center [95, 62] width 25 height 13
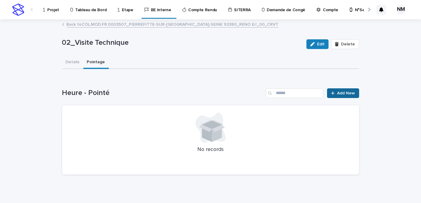
click at [340, 92] on span "Add New" at bounding box center [346, 93] width 18 height 4
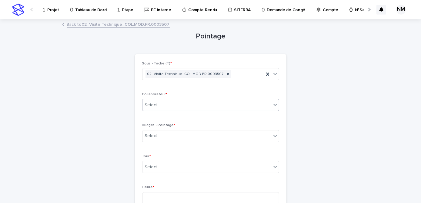
click at [164, 108] on div "Select..." at bounding box center [206, 105] width 129 height 10
type input "****"
click at [325, 107] on div "Pointage Loading... Saving… Loading... Saving… Loading... Saving… Sous - Tâche …" at bounding box center [210, 205] width 297 height 370
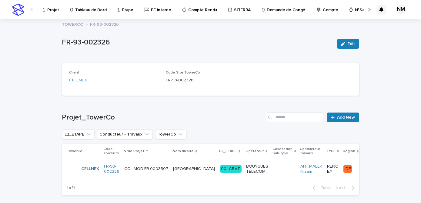
click at [389, 125] on div "Loading... Saving… Loading... Saving… FR-93-002326 Edit FR-93-002326 Edit Sorry…" at bounding box center [210, 126] width 421 height 212
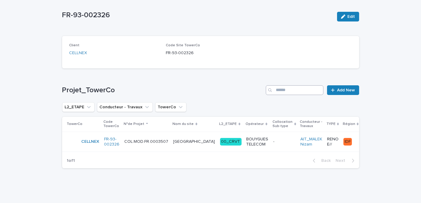
scroll to position [28, 0]
click at [191, 145] on div "PIERREFITTE-SUR-SEINE PIERREFITTE-SUR-SEINE" at bounding box center [194, 142] width 42 height 10
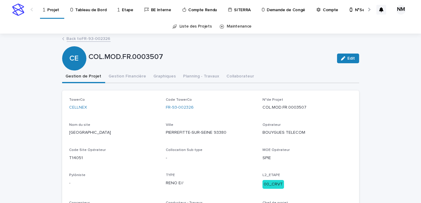
click at [309, 107] on p "COL.MOD.FR.0003507" at bounding box center [306, 108] width 89 height 6
drag, startPoint x: 305, startPoint y: 107, endPoint x: 260, endPoint y: 107, distance: 44.9
click at [262, 107] on p "COL.MOD.FR.0003507" at bounding box center [306, 108] width 89 height 6
copy p "COL.MOD.FR.0003507"
click at [342, 151] on p "MOE Opérateur" at bounding box center [306, 150] width 89 height 4
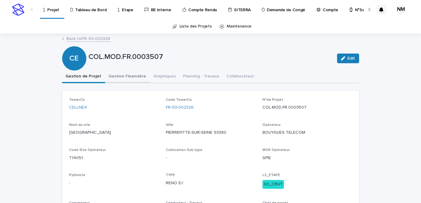
click at [122, 76] on button "Gestion Financière" at bounding box center [127, 77] width 45 height 13
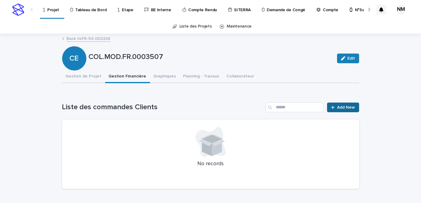
click at [337, 107] on span "Add New" at bounding box center [346, 107] width 18 height 4
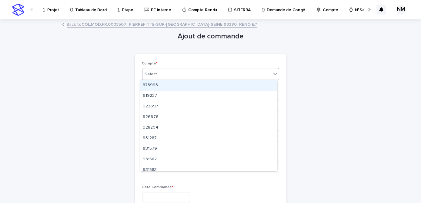
click at [162, 73] on div "Select..." at bounding box center [206, 74] width 129 height 10
type input "******"
click at [162, 85] on div "977029" at bounding box center [208, 85] width 136 height 11
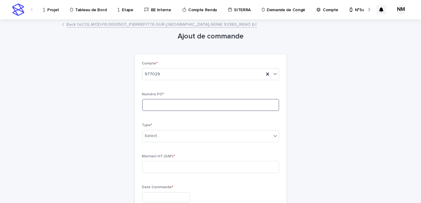
click at [159, 106] on input at bounding box center [210, 105] width 137 height 12
paste input "**********"
type input "**********"
click at [159, 141] on div "Select..." at bounding box center [206, 136] width 129 height 10
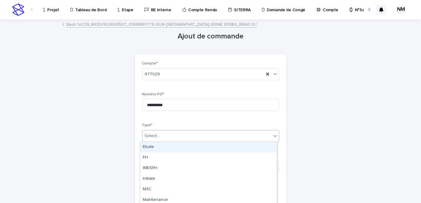
click at [156, 150] on div "Etude" at bounding box center [208, 147] width 136 height 11
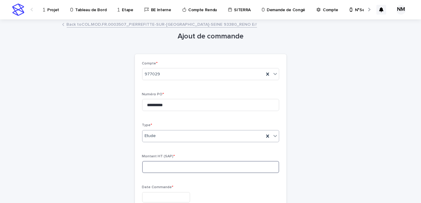
click at [155, 166] on input at bounding box center [210, 167] width 137 height 12
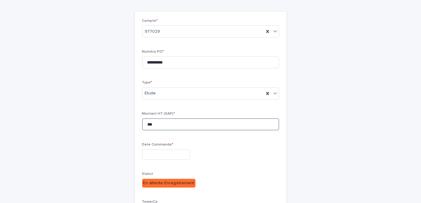
scroll to position [43, 0]
type input "***"
click at [153, 155] on input "text" at bounding box center [166, 154] width 48 height 11
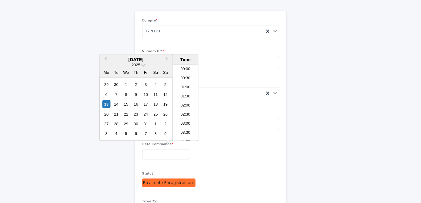
scroll to position [360, 0]
click at [107, 105] on div "13" at bounding box center [106, 104] width 8 height 8
type input "**********"
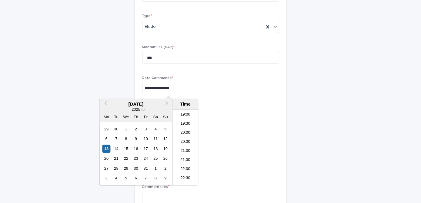
scroll to position [344, 0]
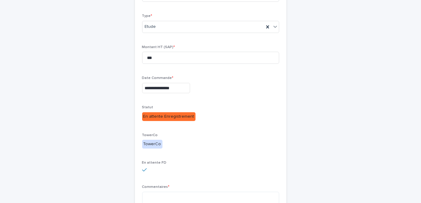
click at [232, 124] on div "Statut En attente Enregistrement" at bounding box center [210, 115] width 137 height 20
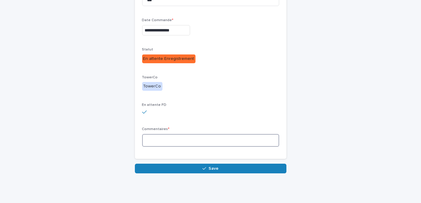
click at [154, 143] on textarea at bounding box center [210, 140] width 137 height 13
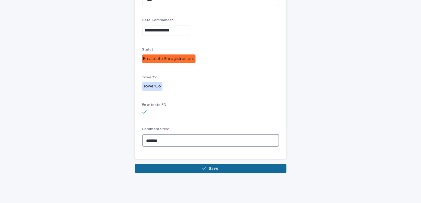
type textarea "*******"
click at [212, 170] on span "Save" at bounding box center [214, 169] width 10 height 4
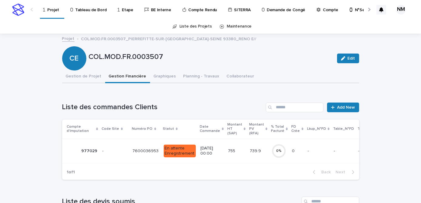
click at [305, 154] on td "- -" at bounding box center [318, 151] width 26 height 25
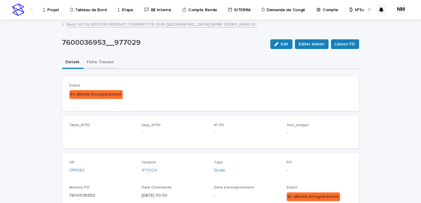
click at [92, 59] on button "Fiche Travaux" at bounding box center [100, 62] width 35 height 13
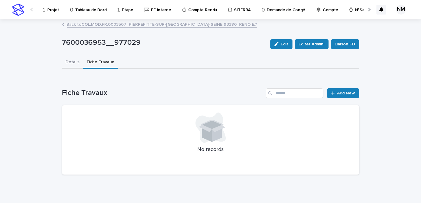
click at [74, 60] on button "Details" at bounding box center [72, 62] width 21 height 13
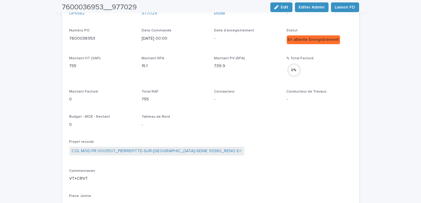
scroll to position [184, 0]
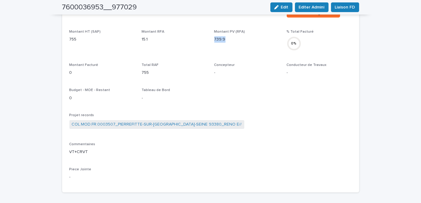
drag, startPoint x: 225, startPoint y: 38, endPoint x: 212, endPoint y: 37, distance: 13.1
click at [214, 37] on p "739.9" at bounding box center [246, 39] width 65 height 6
copy p "739.9"
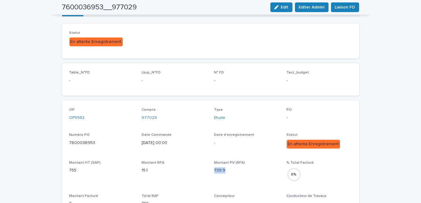
scroll to position [0, 0]
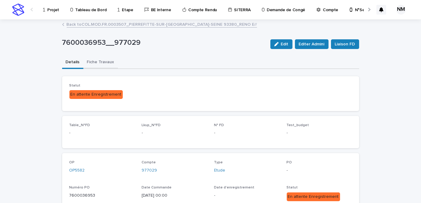
click at [91, 62] on button "Fiche Travaux" at bounding box center [100, 62] width 35 height 13
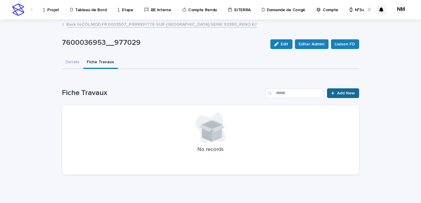
click at [342, 93] on span "Add New" at bounding box center [346, 93] width 18 height 4
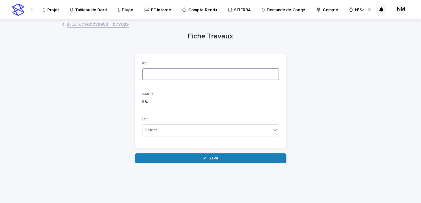
click at [191, 75] on input at bounding box center [210, 74] width 137 height 12
paste input "*****"
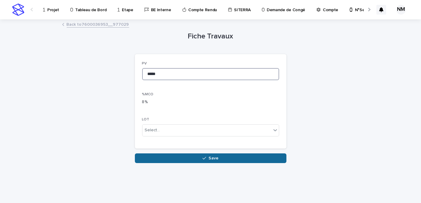
type input "*****"
click at [210, 161] on button "Save" at bounding box center [211, 159] width 152 height 10
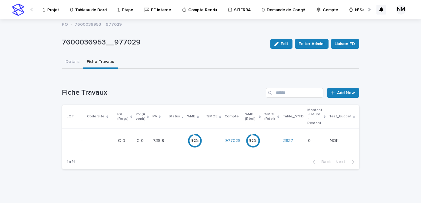
click at [281, 143] on td "3837" at bounding box center [293, 141] width 25 height 25
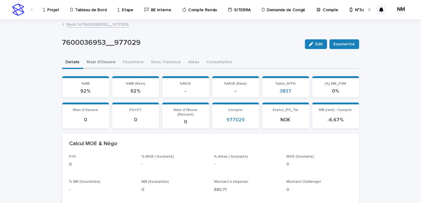
click at [99, 62] on button "Main d'Oeuvre" at bounding box center [101, 62] width 36 height 13
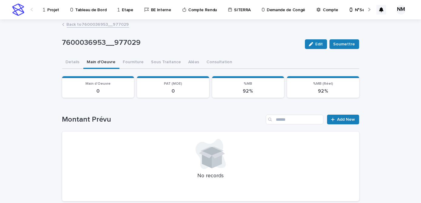
click at [344, 125] on div "Montant Prévu Add New No records" at bounding box center [210, 158] width 297 height 87
click at [344, 122] on link "Add New" at bounding box center [343, 120] width 32 height 10
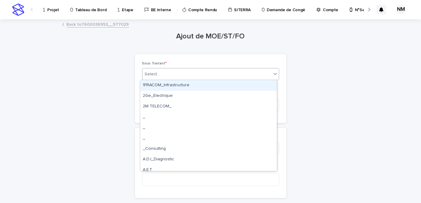
click at [189, 75] on div "Select..." at bounding box center [206, 74] width 129 height 10
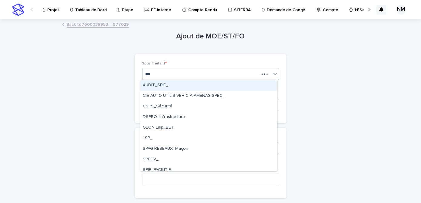
type input "****"
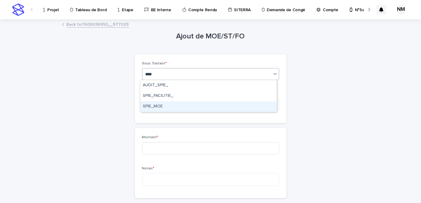
click at [153, 105] on div "SPIE_MOE" at bounding box center [208, 107] width 136 height 11
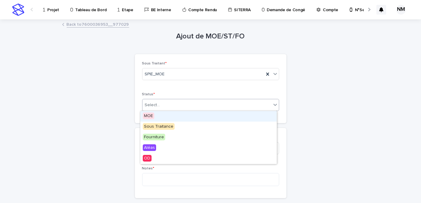
click at [159, 103] on div "Select..." at bounding box center [206, 105] width 129 height 10
click at [153, 115] on span "MOE" at bounding box center [149, 116] width 12 height 7
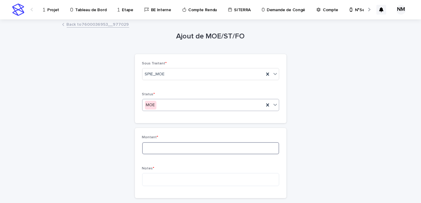
click at [154, 143] on input at bounding box center [210, 148] width 137 height 12
click at [154, 143] on input "***" at bounding box center [210, 148] width 137 height 12
type input "***"
click at [153, 182] on textarea at bounding box center [210, 179] width 137 height 13
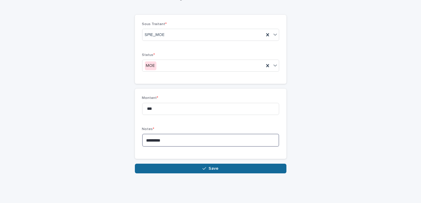
type textarea "********"
click at [180, 167] on button "Save" at bounding box center [211, 169] width 152 height 10
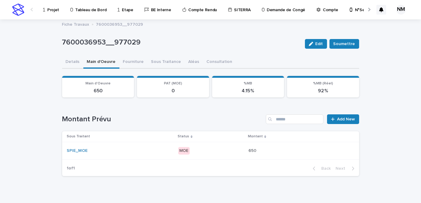
click at [218, 156] on div "MOE" at bounding box center [210, 151] width 65 height 12
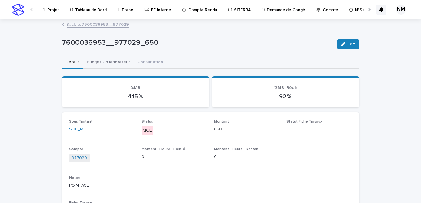
click at [95, 63] on button "Budget Collaborateur" at bounding box center [108, 62] width 51 height 13
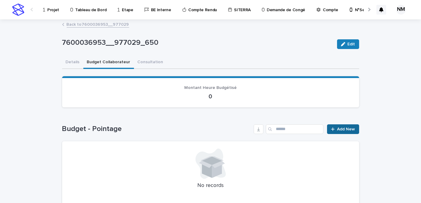
click at [335, 129] on div at bounding box center [334, 129] width 6 height 4
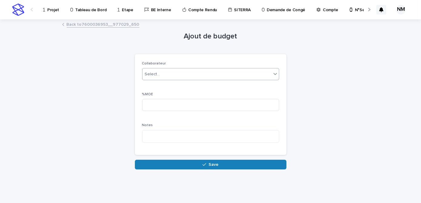
click at [152, 69] on div "Select..." at bounding box center [210, 74] width 137 height 12
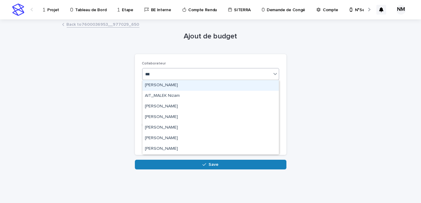
type input "****"
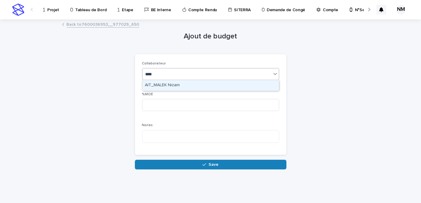
click at [164, 87] on div "AIT_MALEK Nizam" at bounding box center [210, 85] width 136 height 11
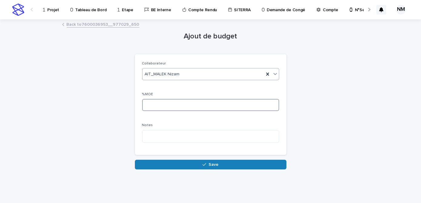
click at [162, 107] on input at bounding box center [210, 105] width 137 height 12
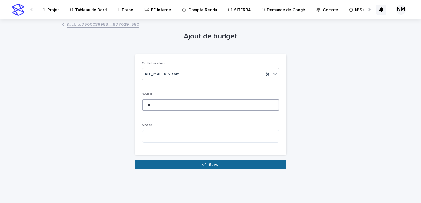
type input "**"
drag, startPoint x: 204, startPoint y: 165, endPoint x: 191, endPoint y: 163, distance: 12.8
click at [191, 163] on button "Save" at bounding box center [211, 165] width 152 height 10
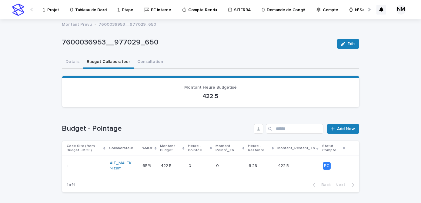
drag, startPoint x: 349, startPoint y: 130, endPoint x: 392, endPoint y: 164, distance: 55.0
drag, startPoint x: 392, startPoint y: 164, endPoint x: 381, endPoint y: 182, distance: 20.7
click at [381, 182] on div "Loading... Saving… Loading... Saving… 7600036953__977029_650 Edit 7600036953__9…" at bounding box center [210, 124] width 421 height 208
click at [345, 127] on span "Add New" at bounding box center [346, 129] width 18 height 4
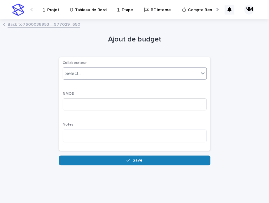
click at [161, 74] on div "Select..." at bounding box center [131, 74] width 136 height 10
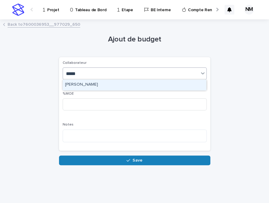
type input "*****"
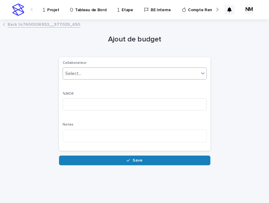
drag, startPoint x: 129, startPoint y: 87, endPoint x: 110, endPoint y: 76, distance: 22.4
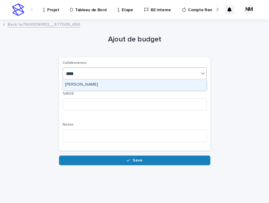
type input "*****"
click at [91, 85] on div "[PERSON_NAME]" at bounding box center [135, 85] width 144 height 11
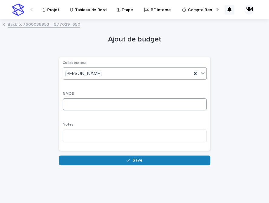
click at [81, 102] on input at bounding box center [135, 104] width 144 height 12
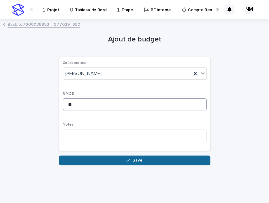
type input "**"
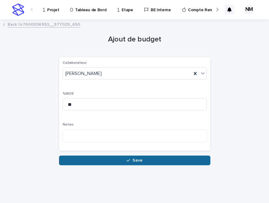
drag, startPoint x: 131, startPoint y: 162, endPoint x: 125, endPoint y: 160, distance: 6.7
click at [125, 160] on button "Save" at bounding box center [135, 161] width 152 height 10
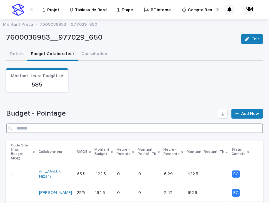
click at [219, 124] on input "Search" at bounding box center [134, 129] width 257 height 10
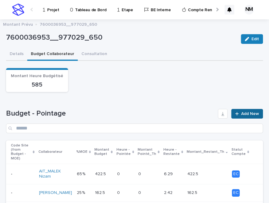
click at [242, 114] on span "Add New" at bounding box center [251, 114] width 18 height 4
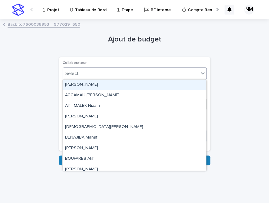
click at [110, 69] on div "Select..." at bounding box center [131, 74] width 136 height 10
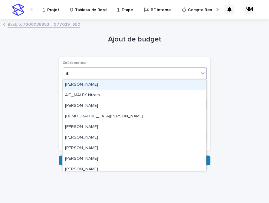
type input "**"
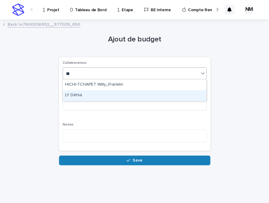
click at [93, 94] on div "LY Déhia" at bounding box center [135, 95] width 144 height 11
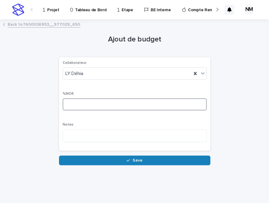
click at [87, 104] on input at bounding box center [135, 104] width 144 height 12
type input "**"
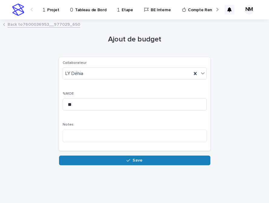
click at [124, 154] on div "Loading... Saving… Collaborateur LY Déhia %MOE ** Notes" at bounding box center [135, 106] width 152 height 99
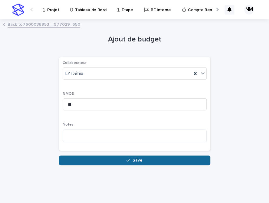
click at [129, 162] on icon "button" at bounding box center [129, 161] width 4 height 4
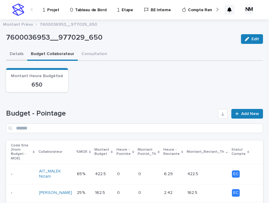
click at [17, 50] on button "Details" at bounding box center [16, 54] width 21 height 13
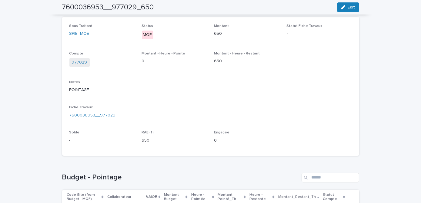
scroll to position [96, 0]
click at [95, 113] on link "7600036953__977029" at bounding box center [92, 115] width 46 height 6
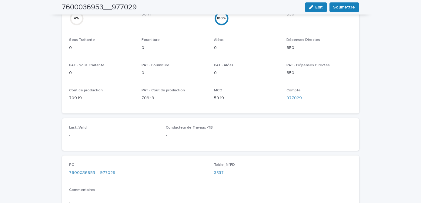
scroll to position [298, 0]
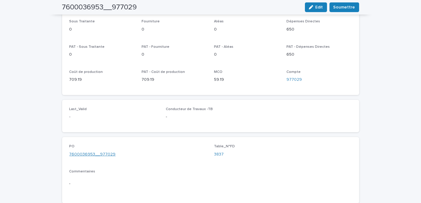
click at [97, 152] on link "7600036953__977029" at bounding box center [92, 155] width 46 height 6
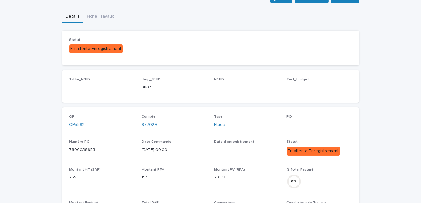
scroll to position [9, 0]
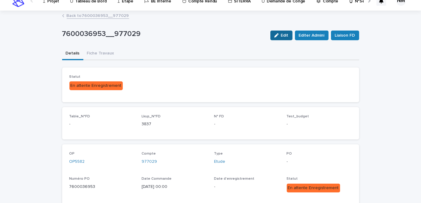
click at [288, 31] on button "Edit" at bounding box center [281, 36] width 22 height 10
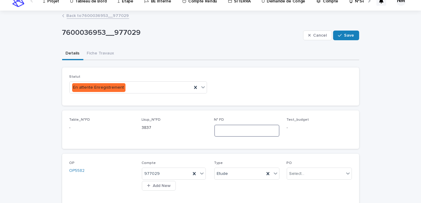
click at [221, 130] on input at bounding box center [246, 131] width 65 height 12
type input "****"
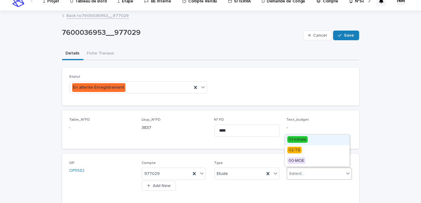
click at [296, 177] on div "Select..." at bounding box center [315, 174] width 57 height 10
click at [309, 138] on div "01-Initiale" at bounding box center [317, 140] width 65 height 11
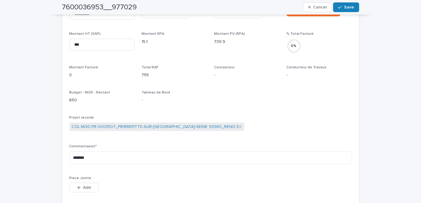
scroll to position [212, 0]
click at [84, 184] on button "Add" at bounding box center [83, 187] width 29 height 10
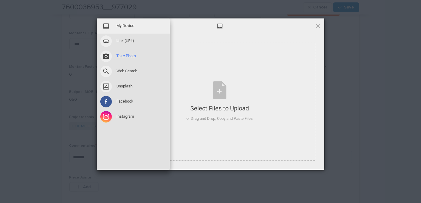
click at [129, 56] on span "Take Photo" at bounding box center [126, 55] width 19 height 5
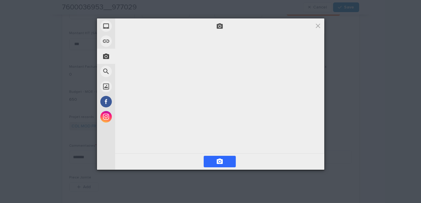
click at [226, 110] on video at bounding box center [219, 94] width 91 height 45
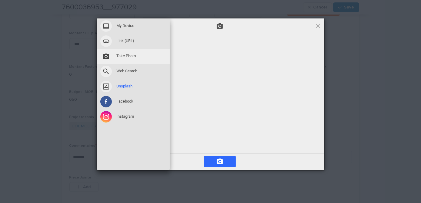
click at [105, 87] on span at bounding box center [106, 87] width 12 height 12
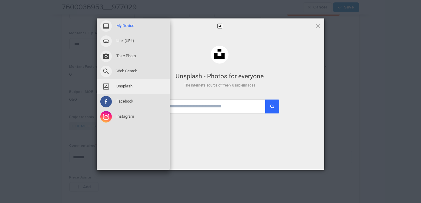
click at [103, 25] on span at bounding box center [106, 26] width 12 height 12
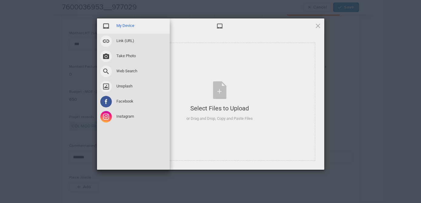
click at [132, 27] on span "My Device" at bounding box center [126, 25] width 18 height 5
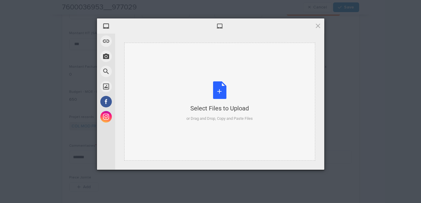
click at [219, 95] on div "Select Files to Upload or Drag and Drop, Copy and Paste Files" at bounding box center [219, 102] width 66 height 40
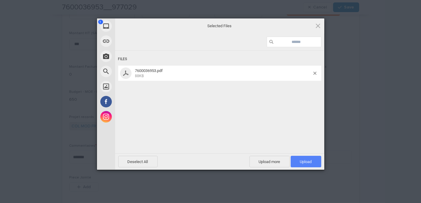
click at [307, 164] on span "Upload 1" at bounding box center [306, 162] width 12 height 5
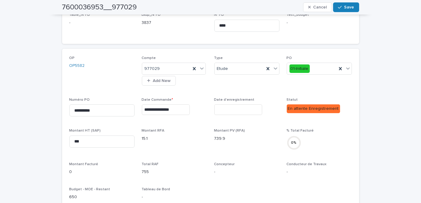
scroll to position [113, 0]
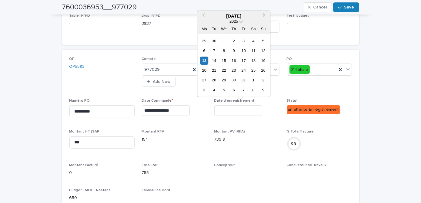
click at [236, 112] on input "text" at bounding box center [238, 110] width 48 height 11
click at [205, 59] on div "13" at bounding box center [204, 60] width 8 height 8
type input "**********"
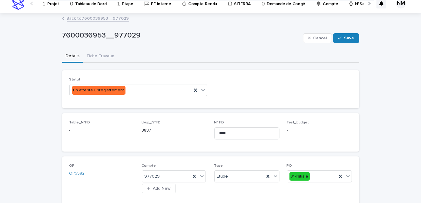
scroll to position [4, 0]
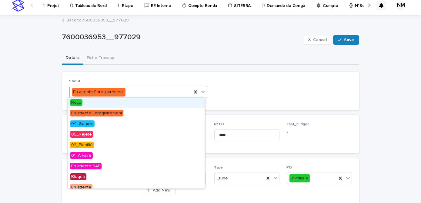
click at [170, 90] on div "En attente Enregistrement" at bounding box center [131, 92] width 122 height 10
click at [130, 104] on div "Reçu" at bounding box center [136, 103] width 137 height 11
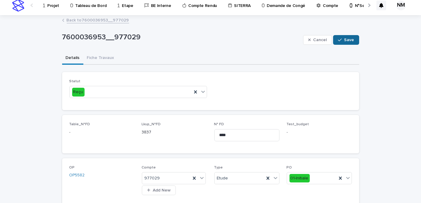
click at [349, 35] on button "Save" at bounding box center [346, 40] width 26 height 10
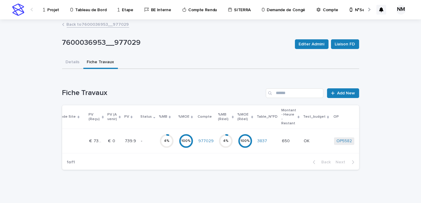
scroll to position [0, 33]
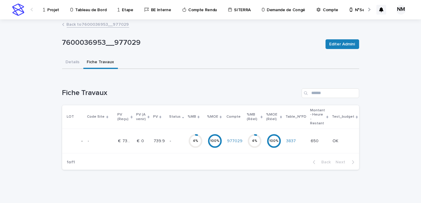
click at [245, 147] on td "4 %" at bounding box center [254, 141] width 19 height 25
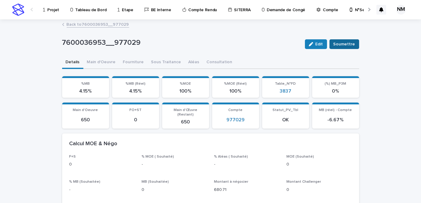
click at [342, 43] on span "Soumettre" at bounding box center [344, 44] width 22 height 6
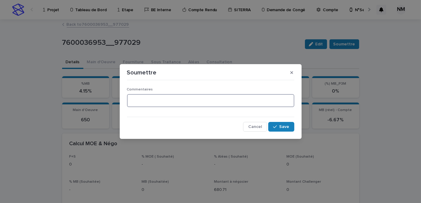
click at [177, 99] on textarea at bounding box center [210, 100] width 167 height 13
type textarea "**********"
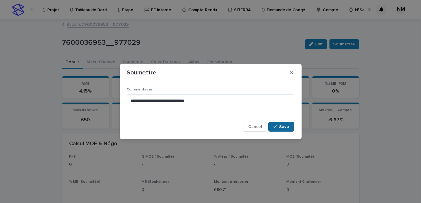
drag, startPoint x: 282, startPoint y: 129, endPoint x: 276, endPoint y: 127, distance: 6.5
click at [276, 127] on icon "button" at bounding box center [275, 127] width 4 height 4
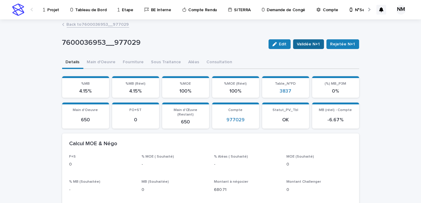
click at [315, 42] on span "Validée N+1" at bounding box center [308, 44] width 23 height 6
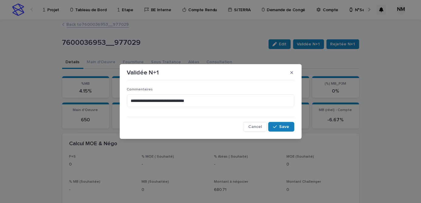
drag, startPoint x: 272, startPoint y: 128, endPoint x: 272, endPoint y: 132, distance: 4.3
click at [272, 132] on div "**********" at bounding box center [210, 107] width 170 height 52
click at [282, 126] on span "Save" at bounding box center [284, 127] width 10 height 4
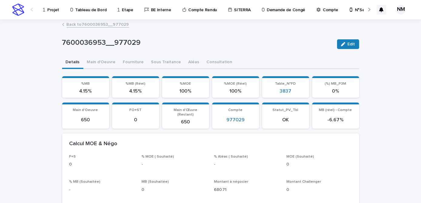
click at [78, 22] on link "Back to 7600036953__977029" at bounding box center [98, 24] width 62 height 7
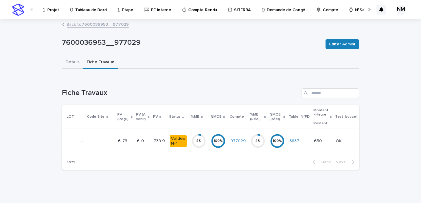
click at [67, 61] on button "Details" at bounding box center [72, 62] width 21 height 13
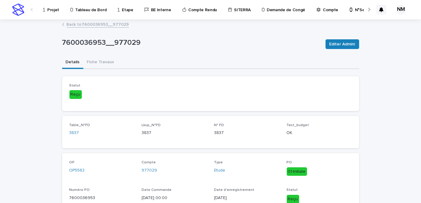
click at [54, 9] on p "Projet" at bounding box center [53, 6] width 12 height 13
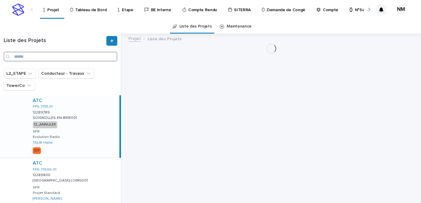
click at [41, 56] on input "Search" at bounding box center [61, 57] width 114 height 10
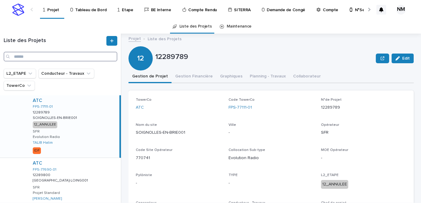
paste input "**********"
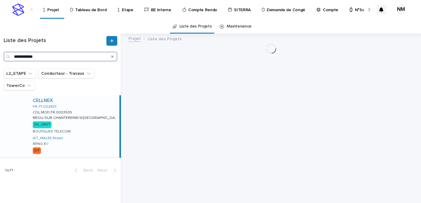
drag, startPoint x: 41, startPoint y: 56, endPoint x: 104, endPoint y: 95, distance: 73.9
click at [104, 95] on div "**********" at bounding box center [60, 118] width 121 height 169
type input "**********"
click at [95, 134] on div "CELLNEX FR-77-002801 COL.MOD.FR.0003505 COL.MOD.FR.0003505 BROU-SUR-CHANTEREINE…" at bounding box center [74, 126] width 92 height 62
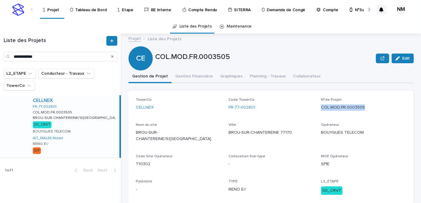
drag, startPoint x: 363, startPoint y: 106, endPoint x: 318, endPoint y: 105, distance: 44.6
click at [321, 105] on p "COL.MOD.FR.0003505" at bounding box center [363, 108] width 85 height 6
copy p "COL.MOD.FR.0003505"
click at [52, 56] on input "**********" at bounding box center [61, 57] width 114 height 10
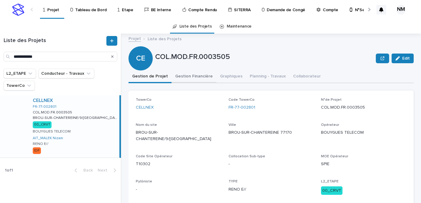
click at [183, 78] on button "Gestion Financière" at bounding box center [194, 77] width 45 height 13
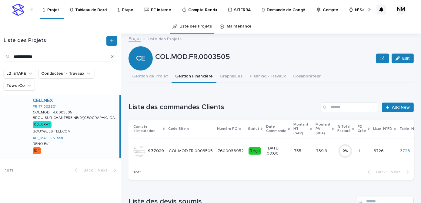
click at [173, 64] on div "CE COL.MOD.FR.0003505 Edit" at bounding box center [271, 58] width 285 height 24
click at [196, 155] on div "COL.MOD.FR.0003505 COL.MOD.FR.0003505" at bounding box center [191, 151] width 44 height 10
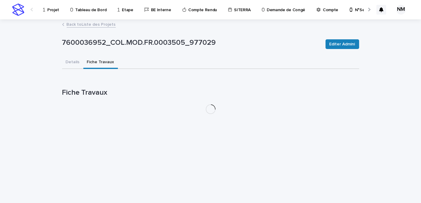
click at [104, 63] on button "Fiche Travaux" at bounding box center [100, 62] width 35 height 13
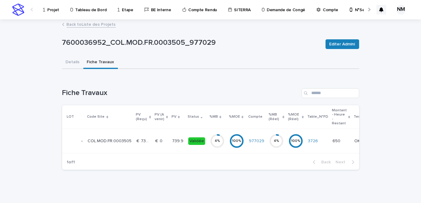
click at [78, 23] on link "Back to Liste des Projets" at bounding box center [91, 24] width 49 height 7
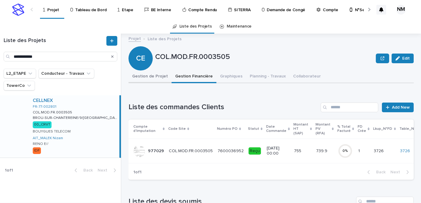
click at [145, 77] on button "Gestion de Projet" at bounding box center [150, 77] width 43 height 13
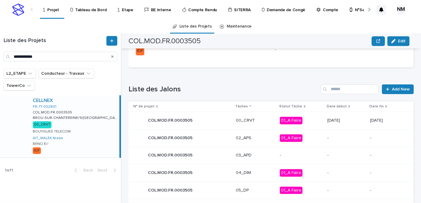
scroll to position [238, 0]
click at [306, 118] on div "01_A Faire" at bounding box center [301, 121] width 43 height 12
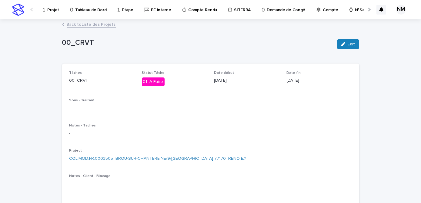
click at [76, 23] on link "Back to Liste des Projets" at bounding box center [91, 24] width 49 height 7
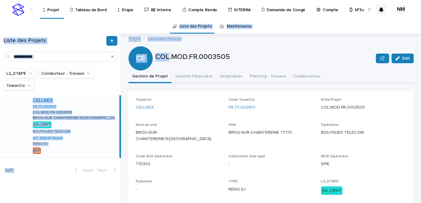
drag, startPoint x: 76, startPoint y: 23, endPoint x: 170, endPoint y: 63, distance: 102.3
click at [170, 63] on div "**********" at bounding box center [210, 101] width 421 height 203
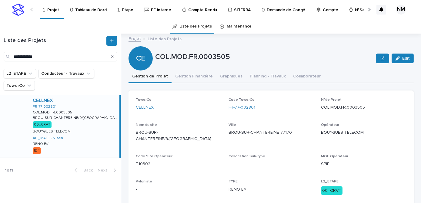
click at [188, 167] on div "TowerCo CELLNEX Code TowerCo FR-77-002801 N°de Projet COL.MOD.FR.0003505 Nom du…" at bounding box center [271, 162] width 271 height 128
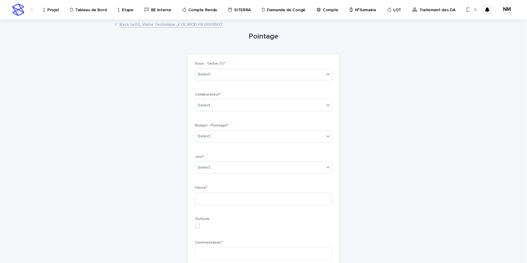
click at [52, 12] on p "Projet" at bounding box center [53, 6] width 12 height 13
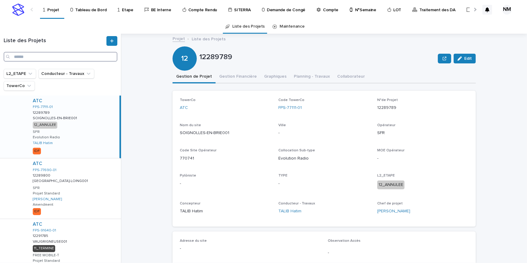
click at [37, 52] on input "Search" at bounding box center [61, 57] width 114 height 10
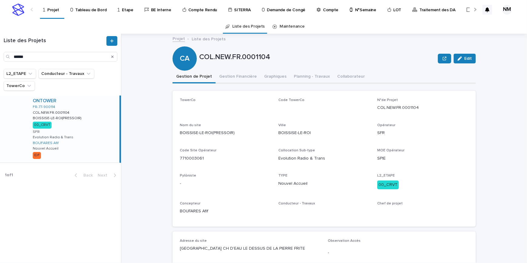
click at [91, 142] on div "ONTOWER FR-77-900114 COL.NEW.FR.0001104 COL.NEW.FR.0001104 BOISSISE-LE-ROI(PRES…" at bounding box center [74, 128] width 92 height 67
click at [32, 57] on input "******" at bounding box center [61, 57] width 114 height 10
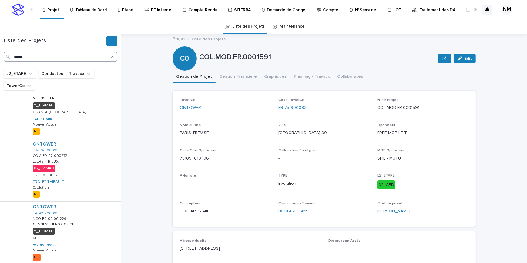
scroll to position [138, 0]
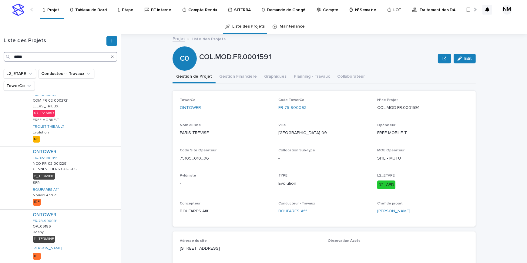
click at [24, 56] on input "*****" at bounding box center [61, 57] width 114 height 10
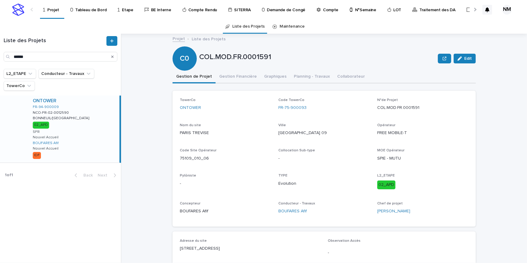
click at [12, 57] on div "Search" at bounding box center [9, 57] width 10 height 10
click at [93, 145] on div "ONTOWER FR-94-900009 NCO-FR-02-0012590 NCO-FR-02-0012590 [GEOGRAPHIC_DATA]/[GEO…" at bounding box center [74, 128] width 92 height 67
click at [32, 55] on input "******" at bounding box center [61, 57] width 114 height 10
type input "*"
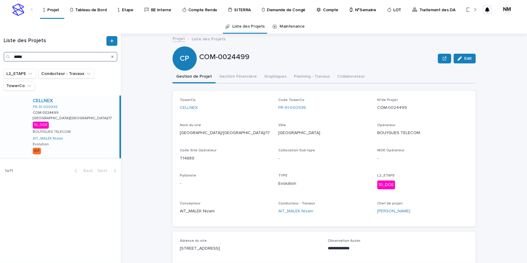
scroll to position [220, 0]
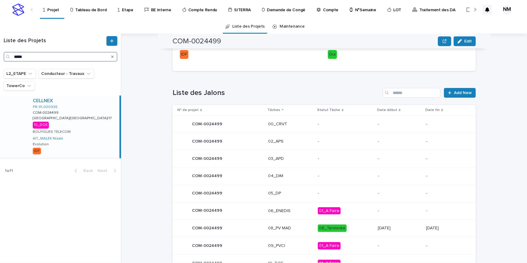
click at [45, 52] on input "*****" at bounding box center [61, 57] width 114 height 10
type input "*"
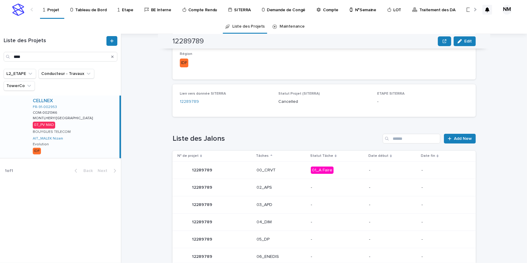
click at [97, 158] on div "CELLNEX FR-91-002953 COM-0021346 COM-0021346 MONTLHERY/[GEOGRAPHIC_DATA]/[GEOGR…" at bounding box center [60, 136] width 121 height 83
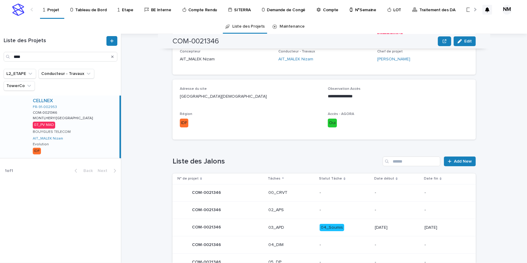
scroll to position [220, 0]
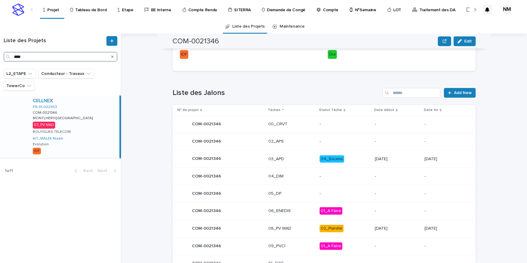
drag, startPoint x: 28, startPoint y: 54, endPoint x: -5, endPoint y: 55, distance: 33.0
click at [0, 55] on html "Projet Tableau de Bord Etape BE Interne Compte Rendu SITERRA Demande de Congé C…" at bounding box center [263, 131] width 527 height 263
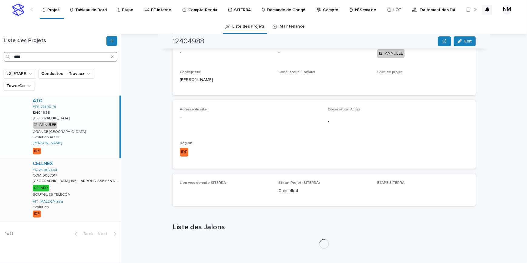
scroll to position [131, 0]
drag, startPoint x: 110, startPoint y: 198, endPoint x: 145, endPoint y: 227, distance: 45.6
click at [110, 198] on div "CELLNEX FR-75-002404 COM-0007017 COM-0007017 [GEOGRAPHIC_DATA]-19E__ARRONDISSEM…" at bounding box center [74, 189] width 93 height 62
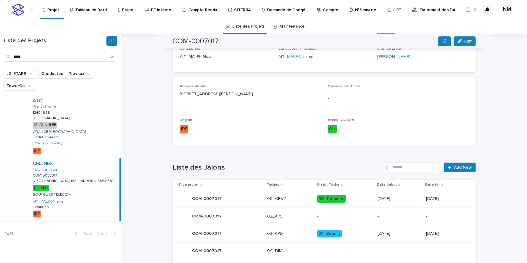
scroll to position [220, 0]
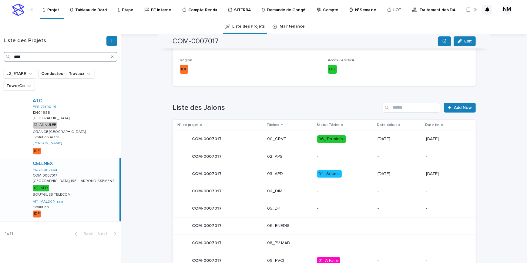
click at [32, 55] on input "****" at bounding box center [61, 57] width 114 height 10
drag, startPoint x: -95, startPoint y: 51, endPoint x: -202, endPoint y: 45, distance: 107.7
click at [0, 45] on html "Projet Tableau de Bord Etape BE Interne Compte Rendu SITERRA Demande de Congé C…" at bounding box center [263, 131] width 527 height 263
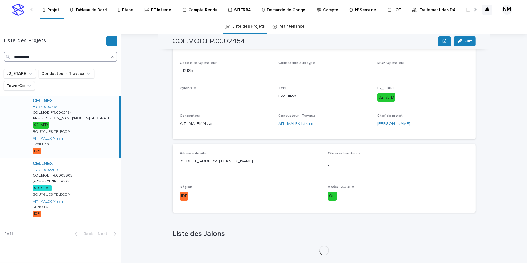
scroll to position [154, 0]
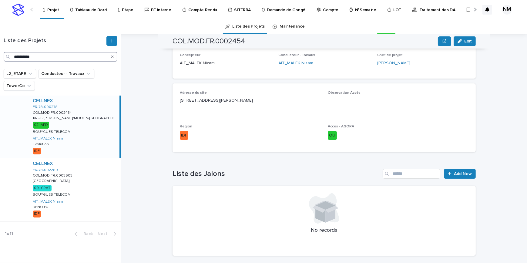
type input "**********"
click at [85, 133] on div "CELLNEX FR-78-000278 COL.MOD.FR.0002454 COL.MOD.FR.0002454 1/RUE/[PERSON_NAME]/…" at bounding box center [74, 126] width 92 height 62
click at [85, 194] on div "CELLNEX FR-78-002289 COL.MOD.FR.0003603 COL.MOD.FR.0003603 GUYANCOURT GUYANCOUR…" at bounding box center [74, 189] width 93 height 62
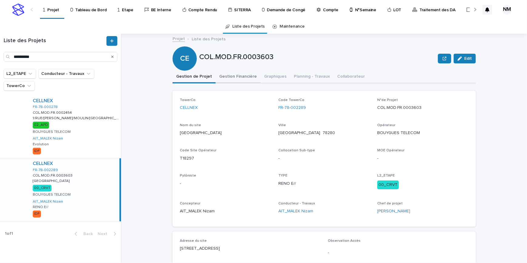
click at [227, 74] on button "Gestion Financière" at bounding box center [237, 77] width 45 height 13
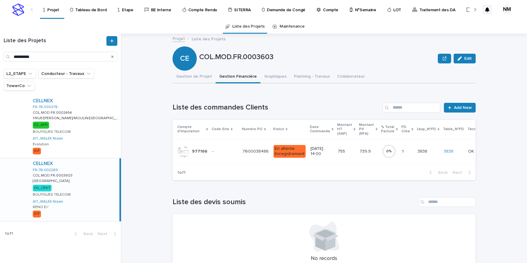
click at [342, 151] on p at bounding box center [346, 151] width 17 height 5
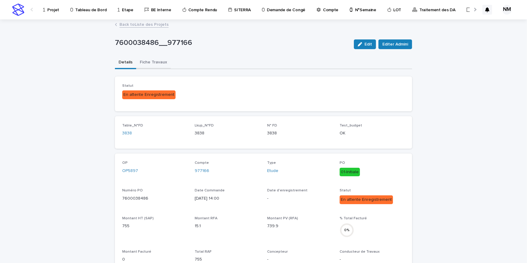
click at [156, 64] on button "Fiche Travaux" at bounding box center [153, 62] width 35 height 13
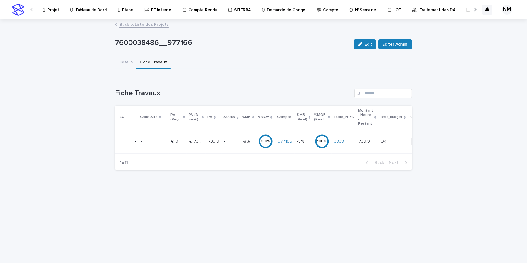
click at [282, 145] on div "977166" at bounding box center [285, 141] width 15 height 10
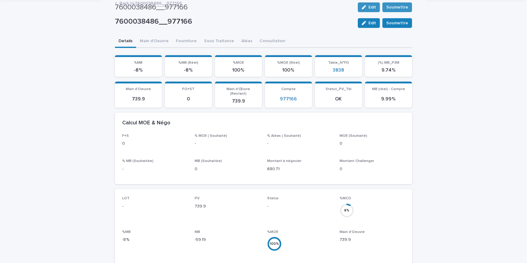
scroll to position [7, 0]
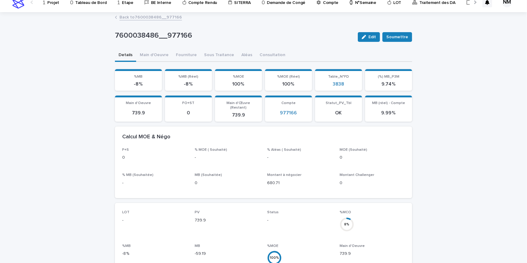
click at [155, 40] on p "7600038486__977166" at bounding box center [234, 35] width 238 height 9
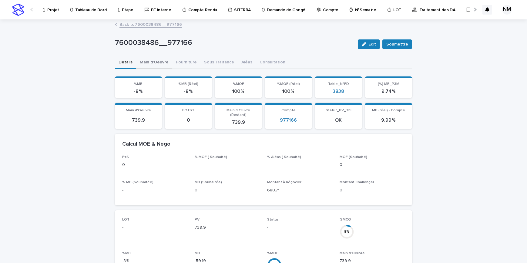
click at [152, 65] on button "Main d'Oeuvre" at bounding box center [154, 62] width 36 height 13
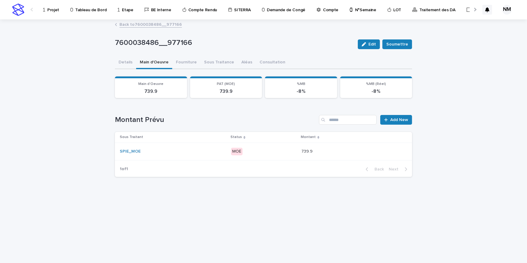
click at [275, 155] on div "MOE" at bounding box center [263, 151] width 65 height 12
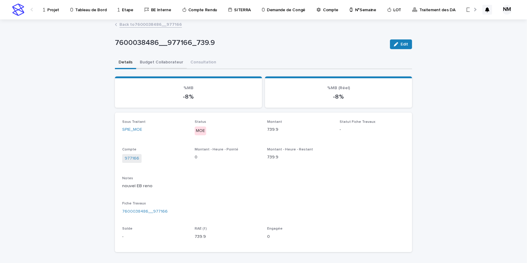
click at [155, 62] on button "Budget Collaborateur" at bounding box center [161, 62] width 51 height 13
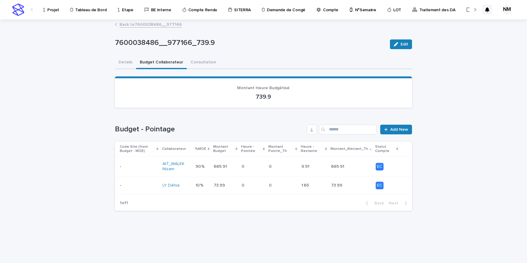
click at [274, 170] on div "0 0" at bounding box center [283, 167] width 28 height 10
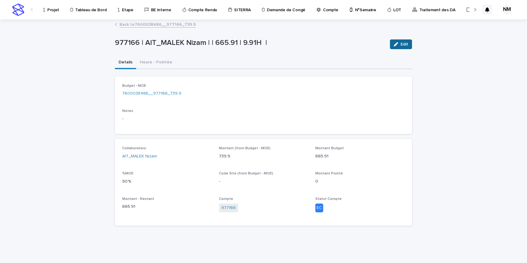
click at [405, 43] on span "Edit" at bounding box center [404, 44] width 8 height 4
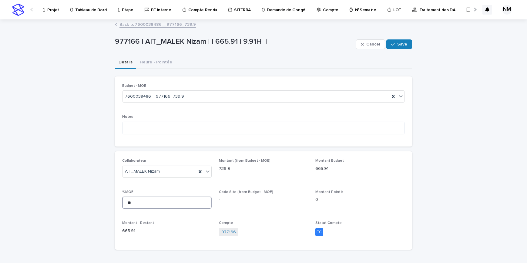
drag, startPoint x: 143, startPoint y: 201, endPoint x: 90, endPoint y: 198, distance: 52.9
click at [91, 199] on div "Loading... Saving… Loading... Saving… 977166 | AIT_MALEK Nizam | | 665.91 | 9.9…" at bounding box center [263, 152] width 527 height 265
type input "**"
click at [405, 42] on button "Save" at bounding box center [399, 44] width 26 height 10
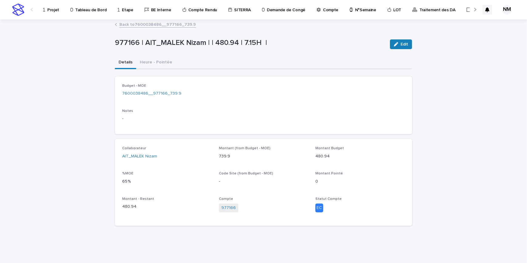
click at [128, 23] on link "Back to 7600038486__977166_739.9" at bounding box center [157, 24] width 76 height 7
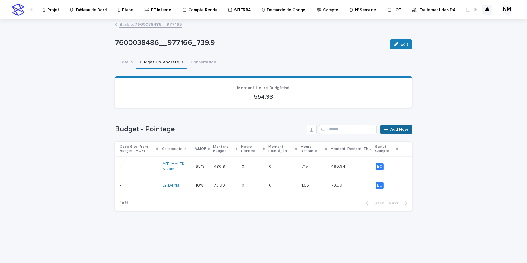
click at [402, 128] on span "Add New" at bounding box center [399, 129] width 18 height 4
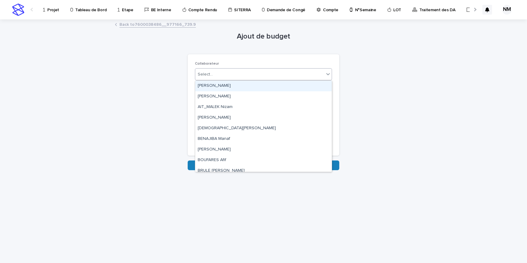
click at [226, 72] on div "Select..." at bounding box center [259, 74] width 129 height 10
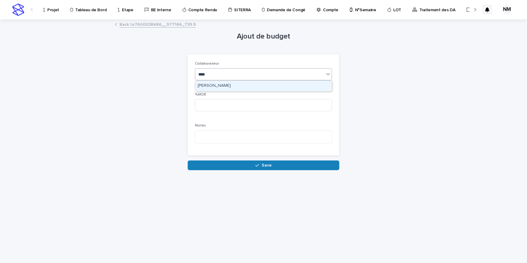
type input "*****"
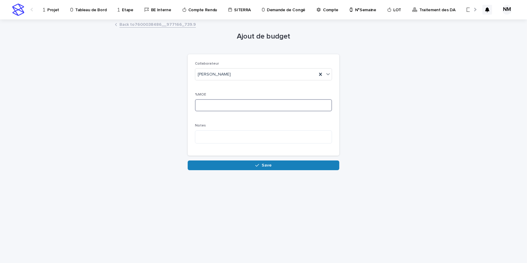
click at [215, 102] on input at bounding box center [263, 105] width 137 height 12
type input "**"
click at [245, 168] on button "Save" at bounding box center [264, 165] width 152 height 10
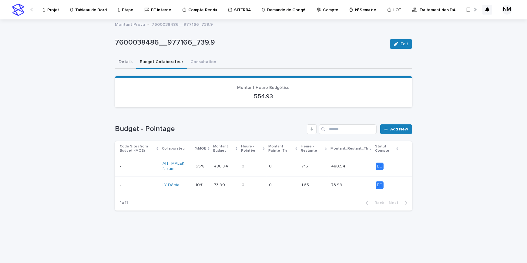
click at [124, 60] on button "Details" at bounding box center [125, 62] width 21 height 13
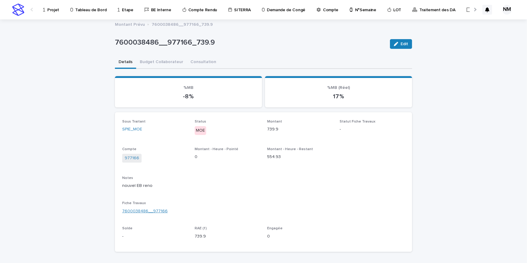
click at [129, 209] on link "7600038486__977166" at bounding box center [144, 211] width 45 height 6
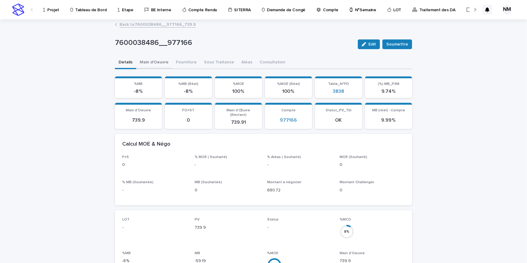
click at [153, 60] on button "Main d'Oeuvre" at bounding box center [154, 62] width 36 height 13
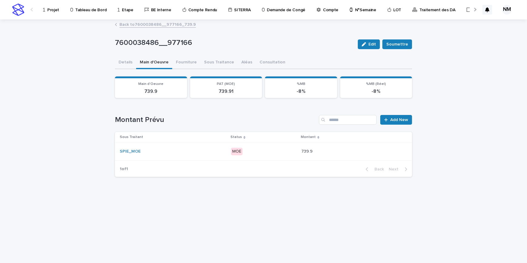
click at [283, 156] on div "MOE" at bounding box center [263, 151] width 65 height 12
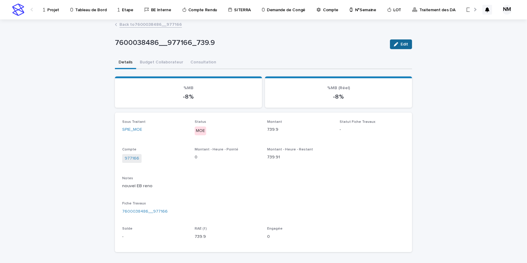
click at [405, 42] on span "Edit" at bounding box center [404, 44] width 8 height 4
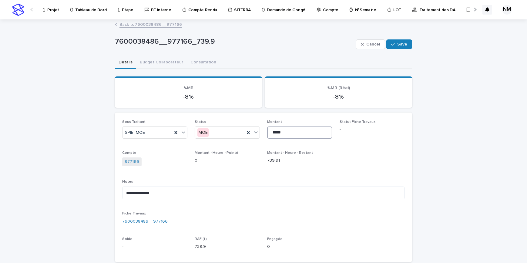
drag, startPoint x: 290, startPoint y: 134, endPoint x: 259, endPoint y: 132, distance: 31.6
click at [259, 132] on div "**********" at bounding box center [263, 187] width 282 height 135
type input "***"
click at [394, 44] on div "button" at bounding box center [394, 44] width 6 height 4
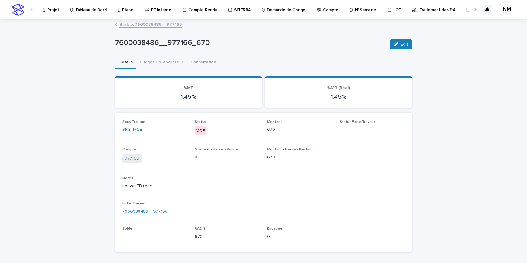
click at [140, 211] on link "7600038486__977166" at bounding box center [144, 211] width 45 height 6
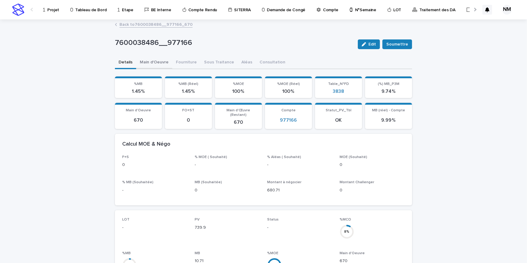
click at [152, 61] on button "Main d'Oeuvre" at bounding box center [154, 62] width 36 height 13
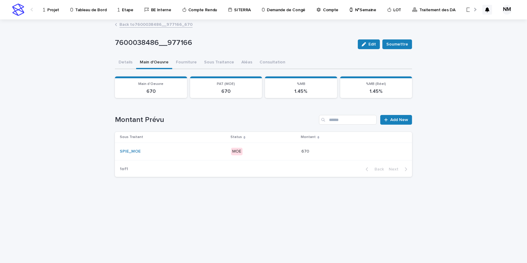
click at [267, 152] on p "MOE" at bounding box center [263, 152] width 65 height 8
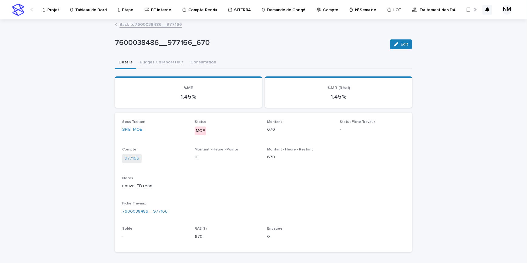
click at [130, 24] on link "Back to 7600038486__977166" at bounding box center [150, 24] width 62 height 7
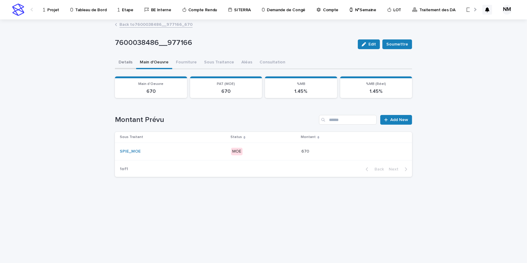
click at [125, 62] on button "Details" at bounding box center [125, 62] width 21 height 13
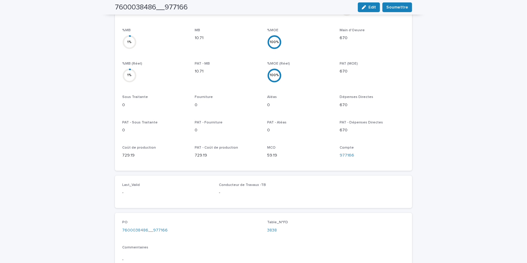
scroll to position [269, 0]
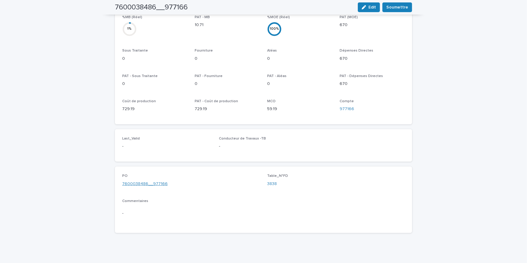
click at [144, 181] on link "7600038486__977166" at bounding box center [144, 184] width 45 height 6
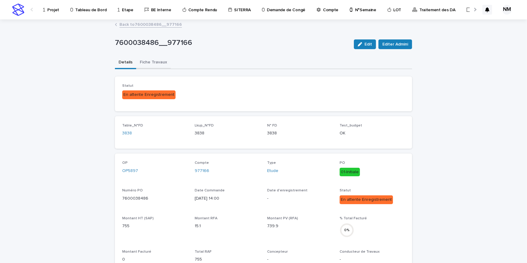
click at [145, 60] on button "Fiche Travaux" at bounding box center [153, 62] width 35 height 13
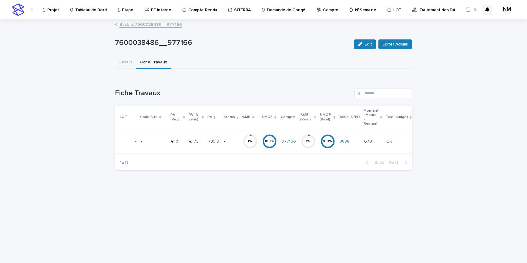
click at [230, 144] on div "-" at bounding box center [231, 141] width 14 height 10
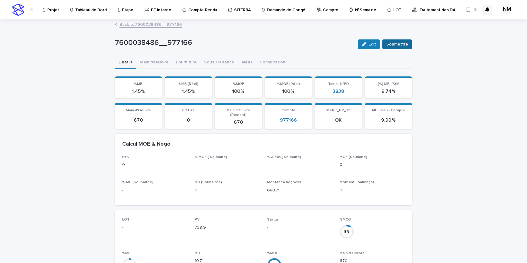
click at [397, 43] on span "Soumettre" at bounding box center [397, 44] width 22 height 6
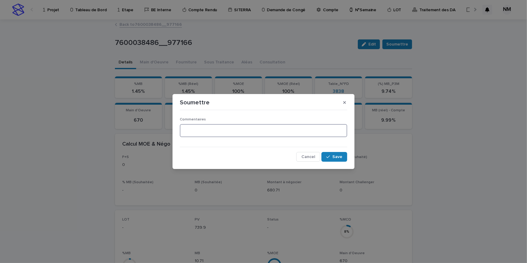
click at [223, 134] on textarea at bounding box center [263, 130] width 167 height 13
click at [193, 132] on textarea "**********" at bounding box center [263, 130] width 167 height 13
type textarea "**********"
click at [339, 156] on span "Save" at bounding box center [337, 157] width 10 height 4
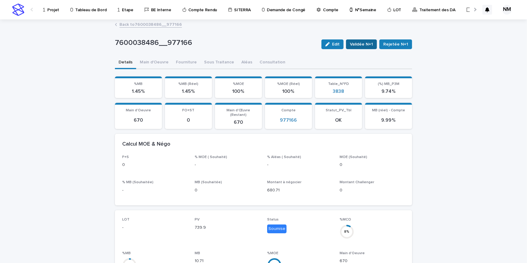
click at [367, 44] on span "Validée N+1" at bounding box center [361, 44] width 23 height 6
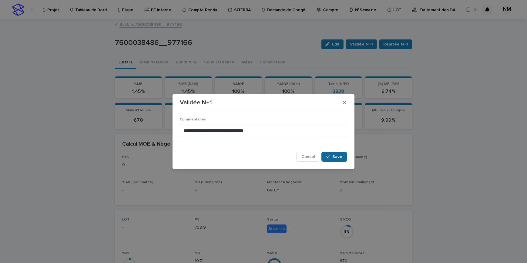
click at [334, 156] on span "Save" at bounding box center [337, 157] width 10 height 4
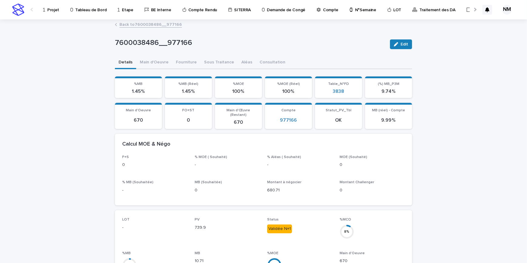
click at [129, 22] on link "Back to 7600038486__977166" at bounding box center [150, 24] width 62 height 7
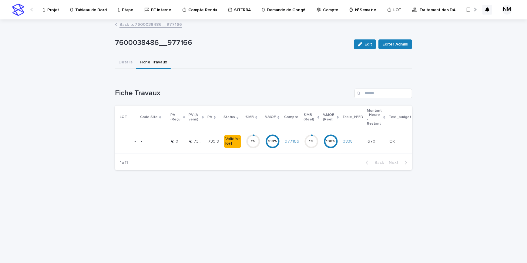
click at [124, 21] on link "Back to 7600038486__977166" at bounding box center [150, 24] width 62 height 7
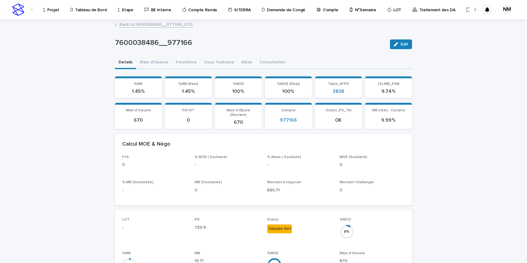
click at [51, 8] on p "Projet" at bounding box center [53, 6] width 12 height 13
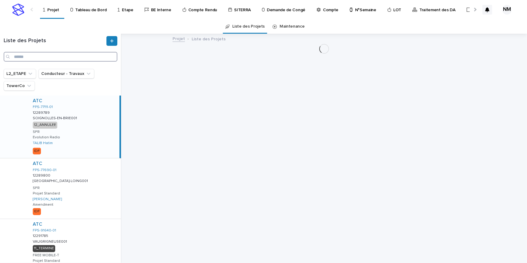
click at [28, 59] on input "Search" at bounding box center [61, 57] width 114 height 10
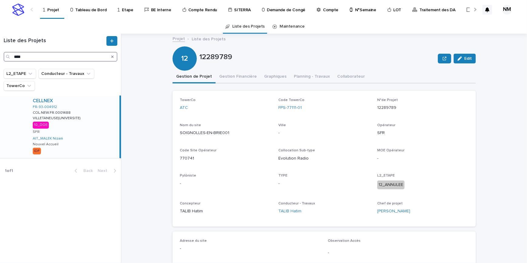
type input "****"
click at [87, 142] on div "CELLNEX FR-93-004912 COL.NEW.FR.0001488 COL.NEW.FR.0001488 VILLETANEUSE(UNIVERS…" at bounding box center [74, 126] width 92 height 62
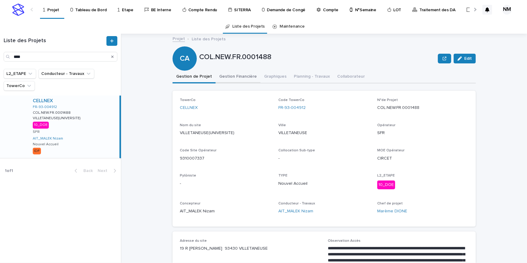
click at [235, 75] on button "Gestion Financière" at bounding box center [237, 77] width 45 height 13
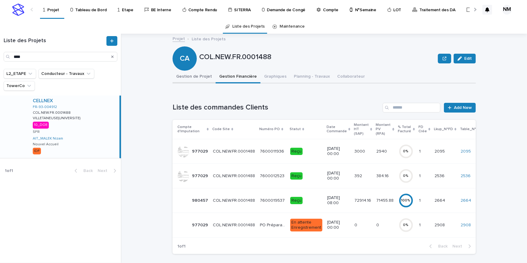
click at [201, 76] on button "Gestion de Projet" at bounding box center [193, 77] width 43 height 13
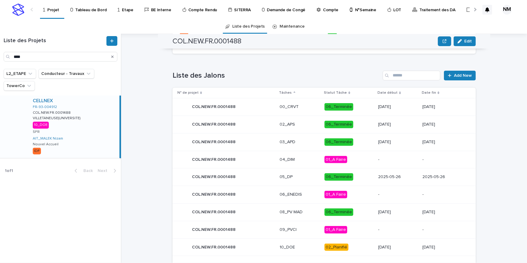
scroll to position [381, 0]
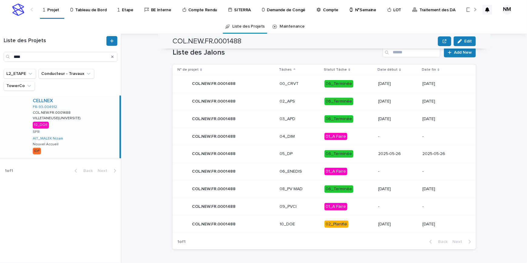
click at [362, 191] on p "06_Terminée" at bounding box center [348, 189] width 49 height 8
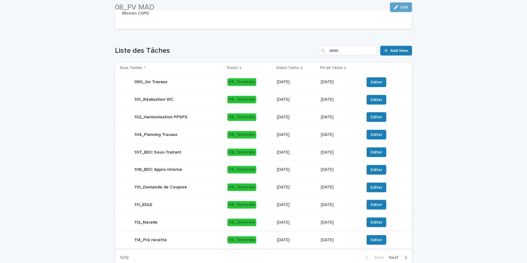
scroll to position [307, 0]
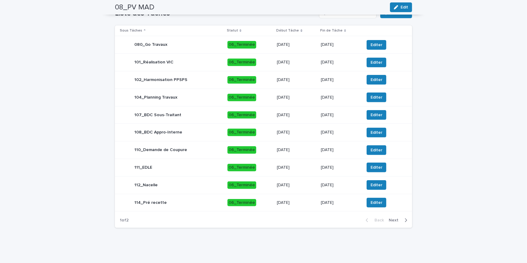
click at [404, 219] on icon "button" at bounding box center [405, 219] width 3 height 5
